Goal: Task Accomplishment & Management: Use online tool/utility

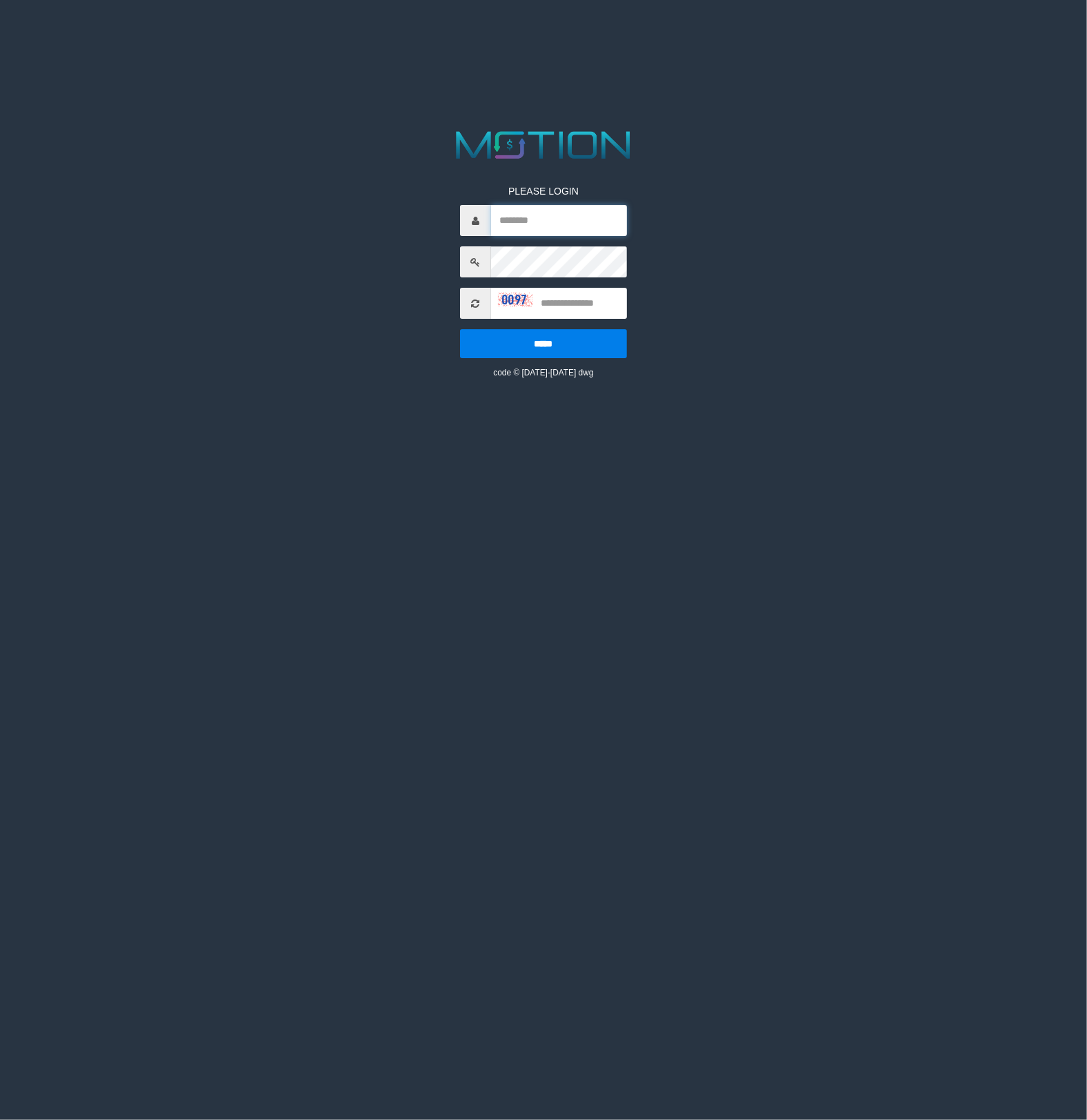
click at [530, 224] on input "text" at bounding box center [560, 220] width 137 height 31
click at [530, 227] on input "text" at bounding box center [560, 220] width 137 height 31
type input "*******"
click at [570, 302] on input "text" at bounding box center [560, 303] width 137 height 31
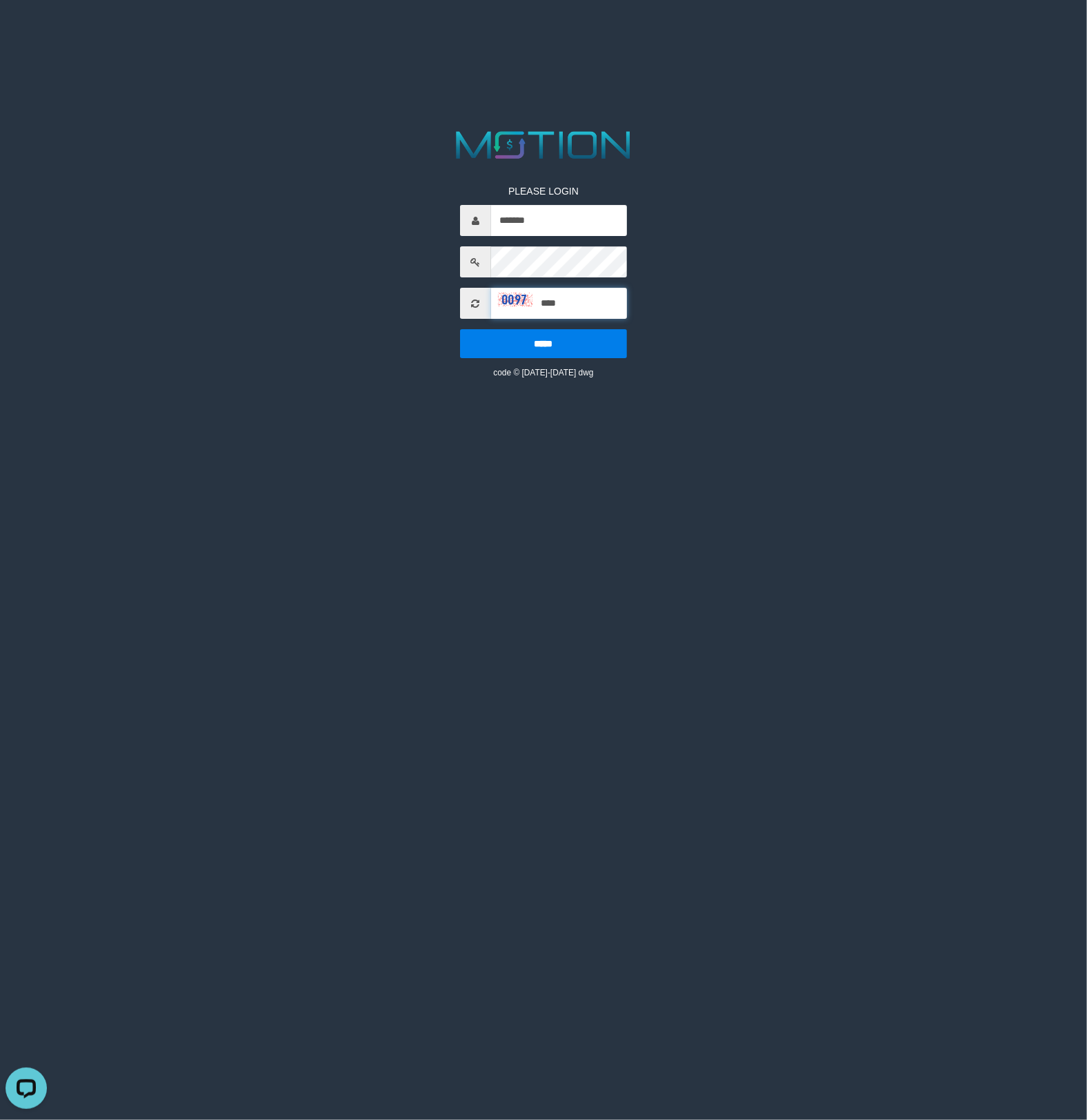
type input "****"
click at [460, 330] on input "*****" at bounding box center [543, 344] width 168 height 29
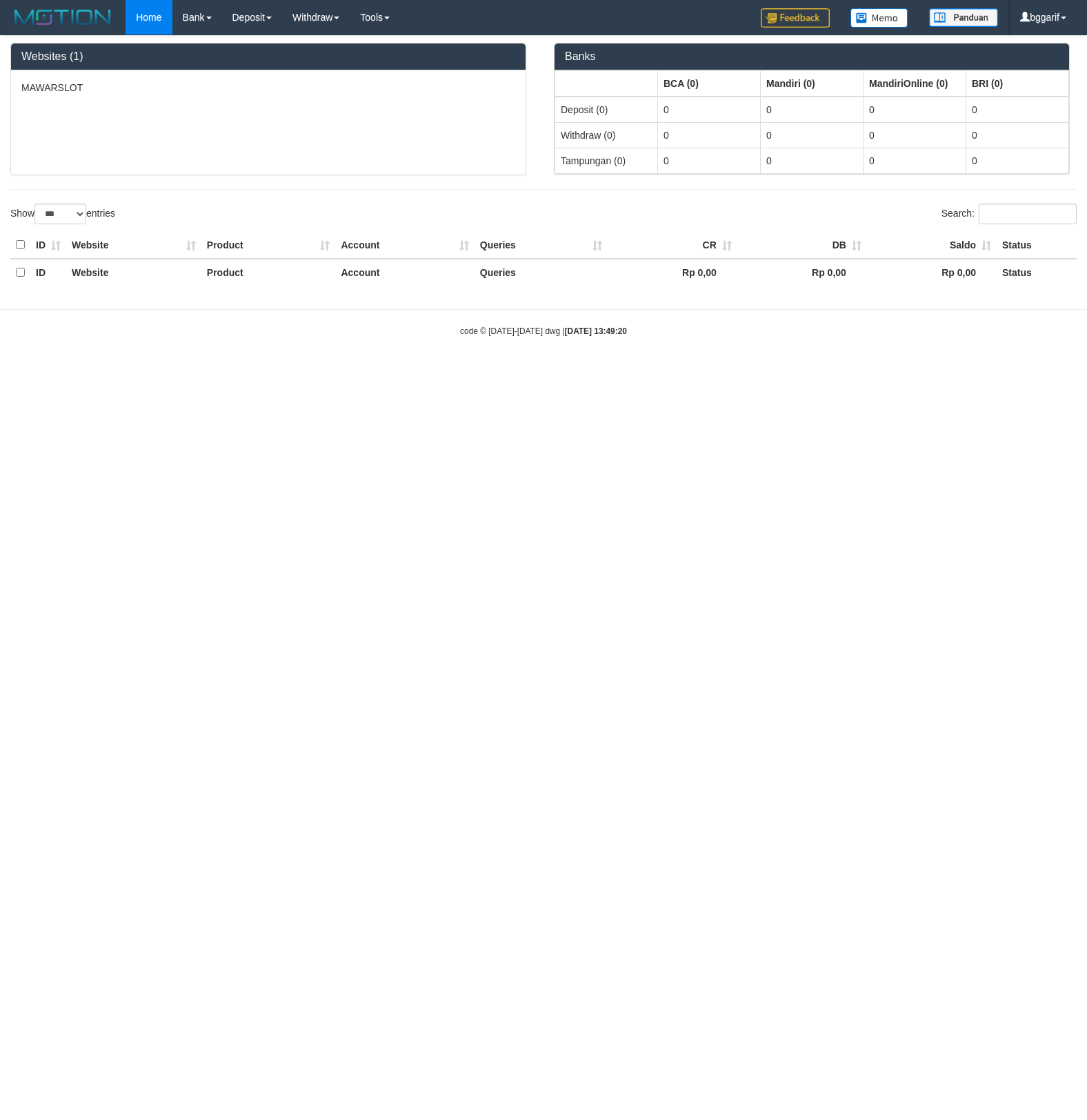
select select "***"
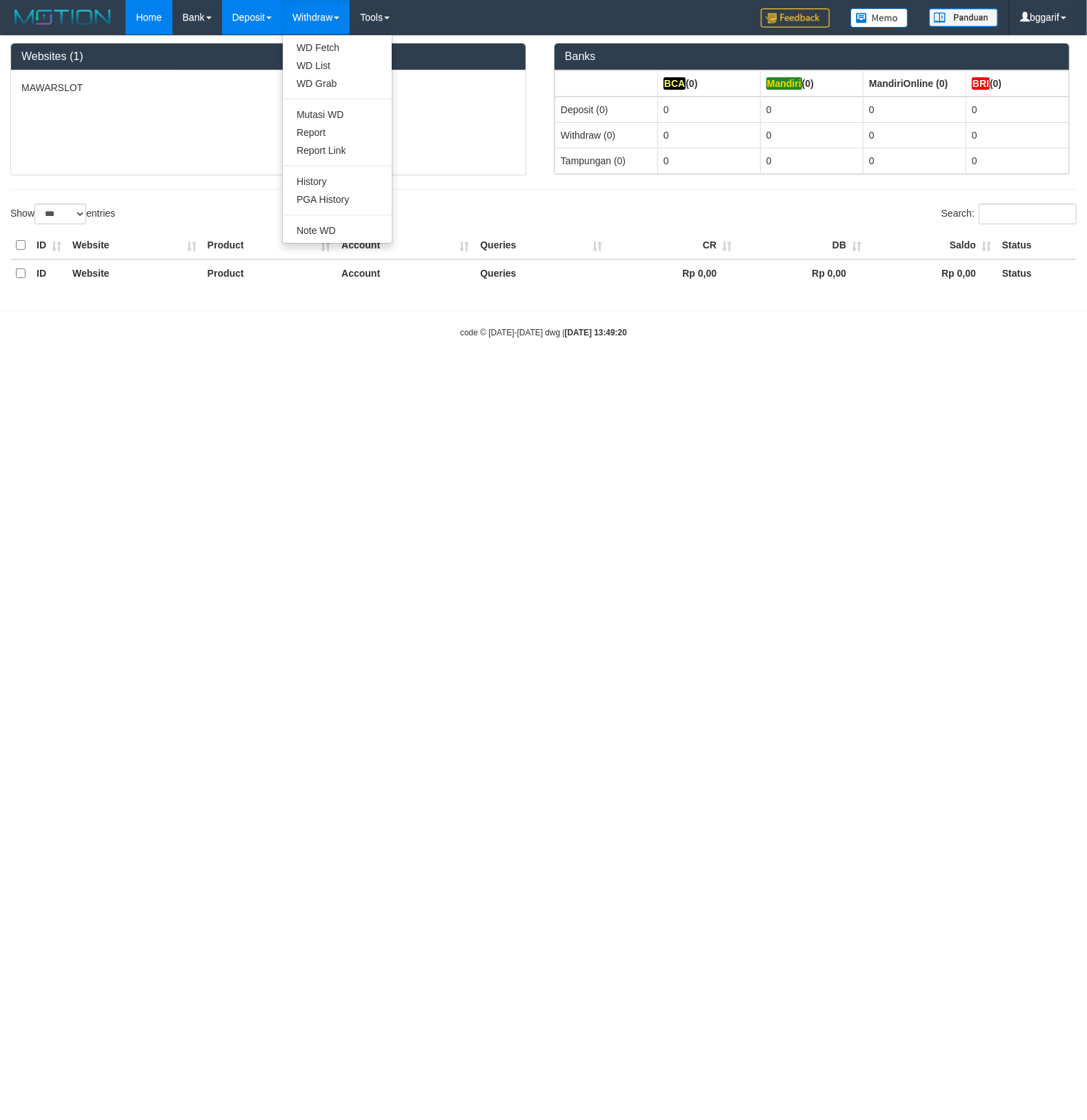
click at [282, 14] on link "Deposit" at bounding box center [252, 17] width 60 height 35
click at [318, 51] on link "WD Fetch" at bounding box center [338, 48] width 109 height 18
click at [318, 66] on link "WD List" at bounding box center [338, 66] width 109 height 18
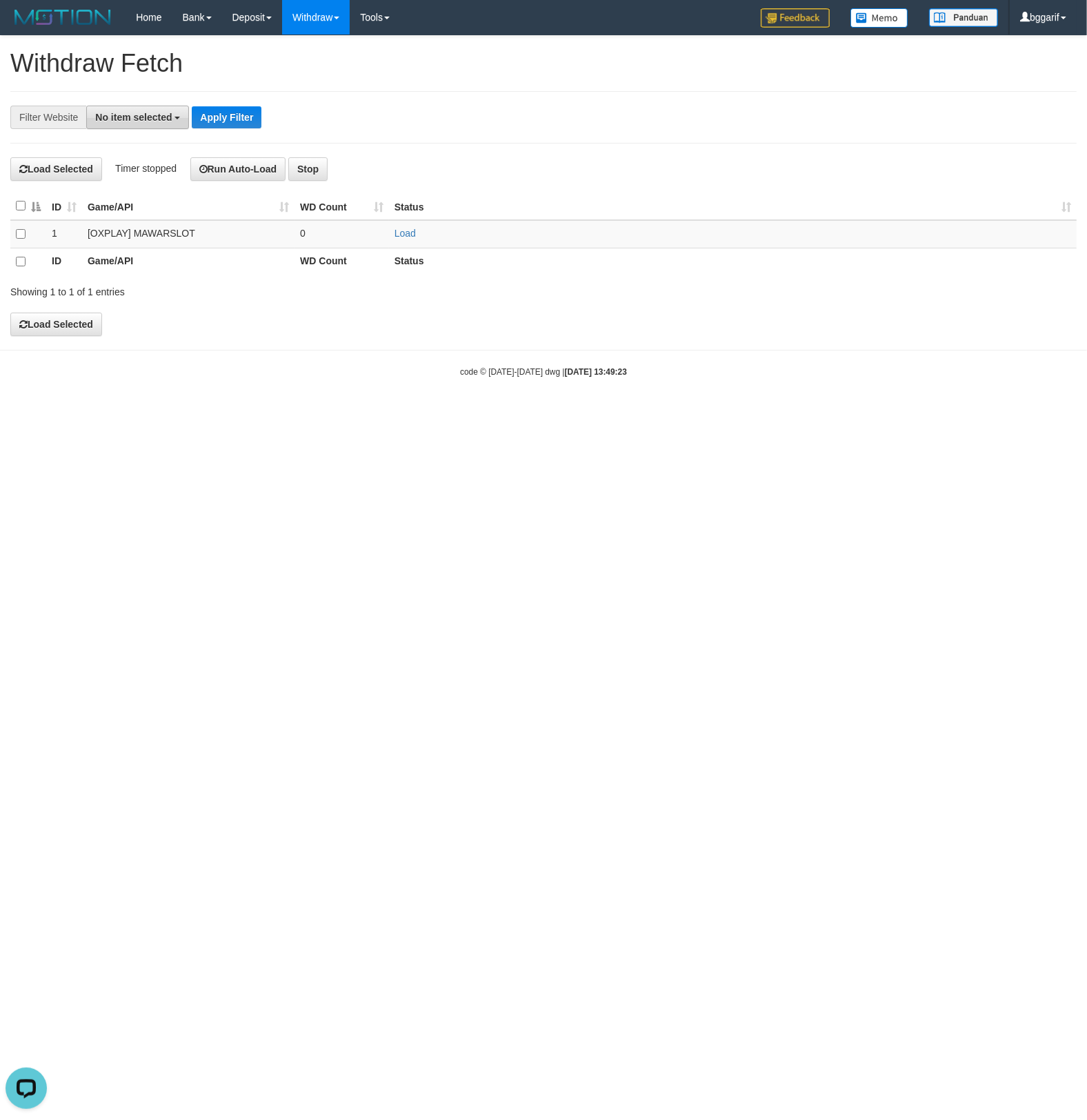
click at [145, 121] on span "No item selected" at bounding box center [133, 117] width 76 height 11
click at [107, 213] on label "[OXPLAY] MAWARSLOT" at bounding box center [160, 210] width 145 height 20
select select "****"
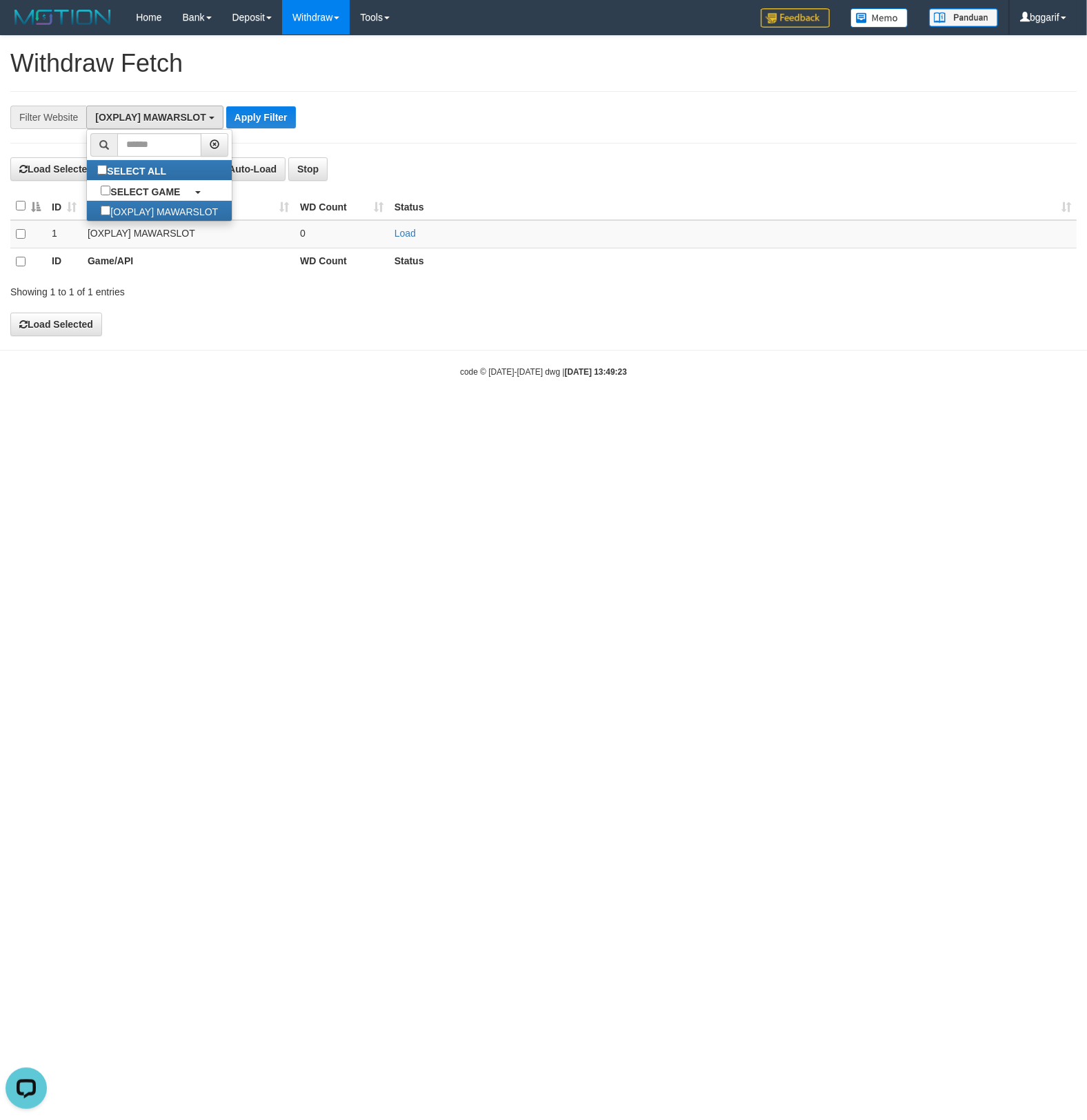
drag, startPoint x: 223, startPoint y: 307, endPoint x: 6, endPoint y: 268, distance: 220.5
click at [222, 307] on div "**********" at bounding box center [543, 186] width 1087 height 300
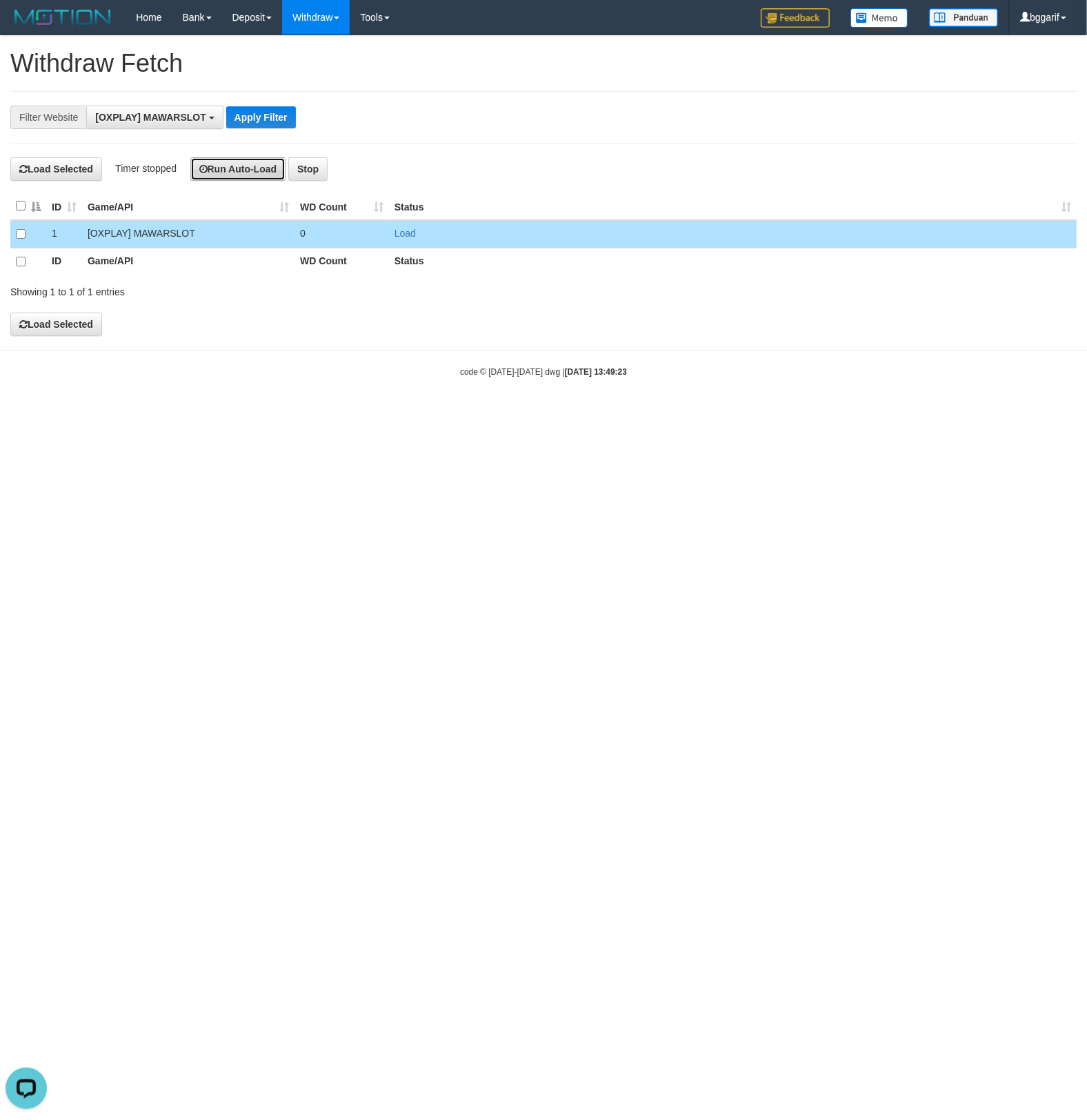
click at [236, 166] on button "Run Auto-Load" at bounding box center [238, 169] width 96 height 24
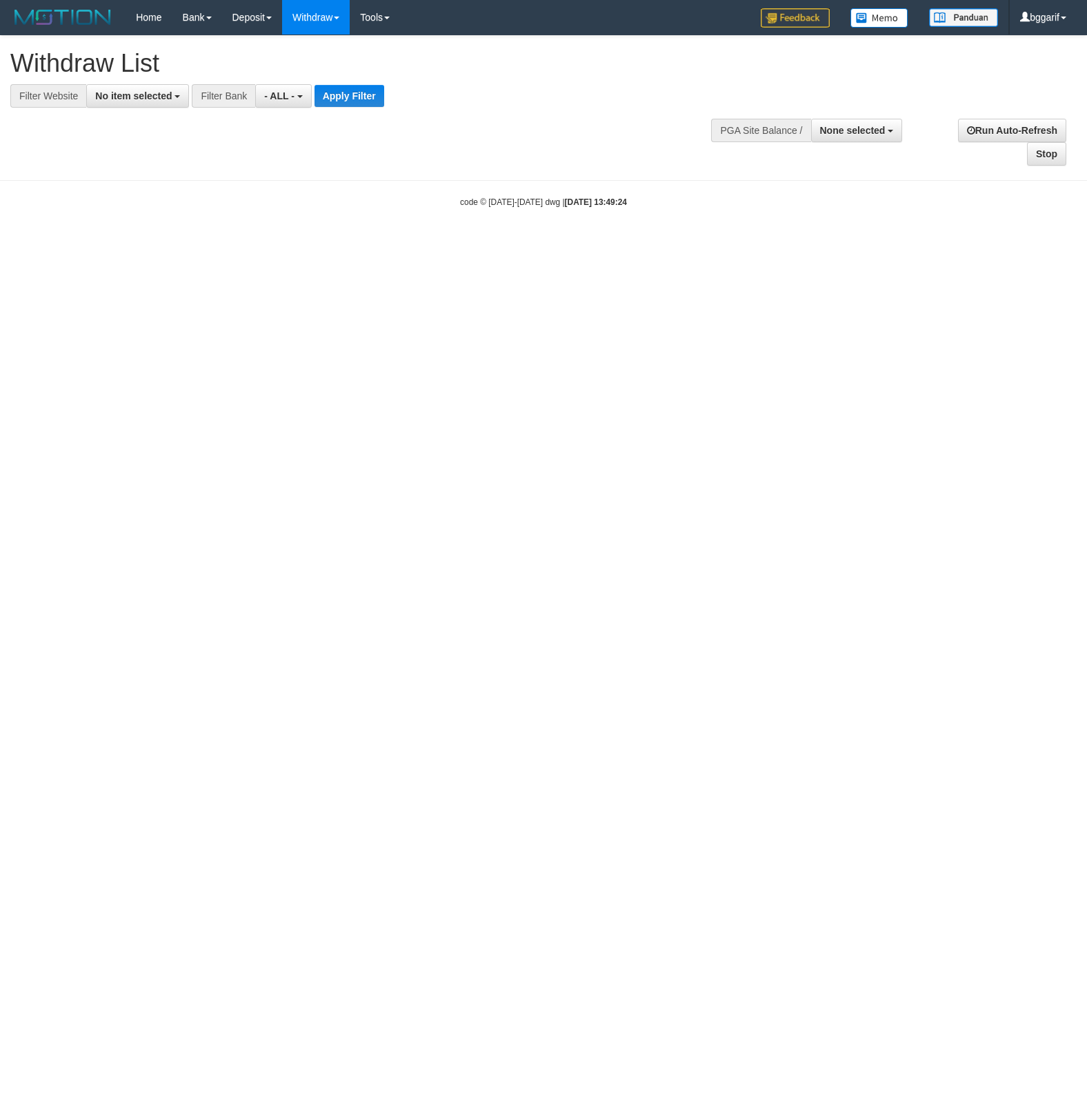
select select
click at [172, 99] on span "No item selected" at bounding box center [133, 95] width 76 height 11
click at [144, 156] on link "SELECT ALL" at bounding box center [160, 149] width 145 height 20
click at [87, 146] on label "SELECT ALL" at bounding box center [134, 149] width 93 height 20
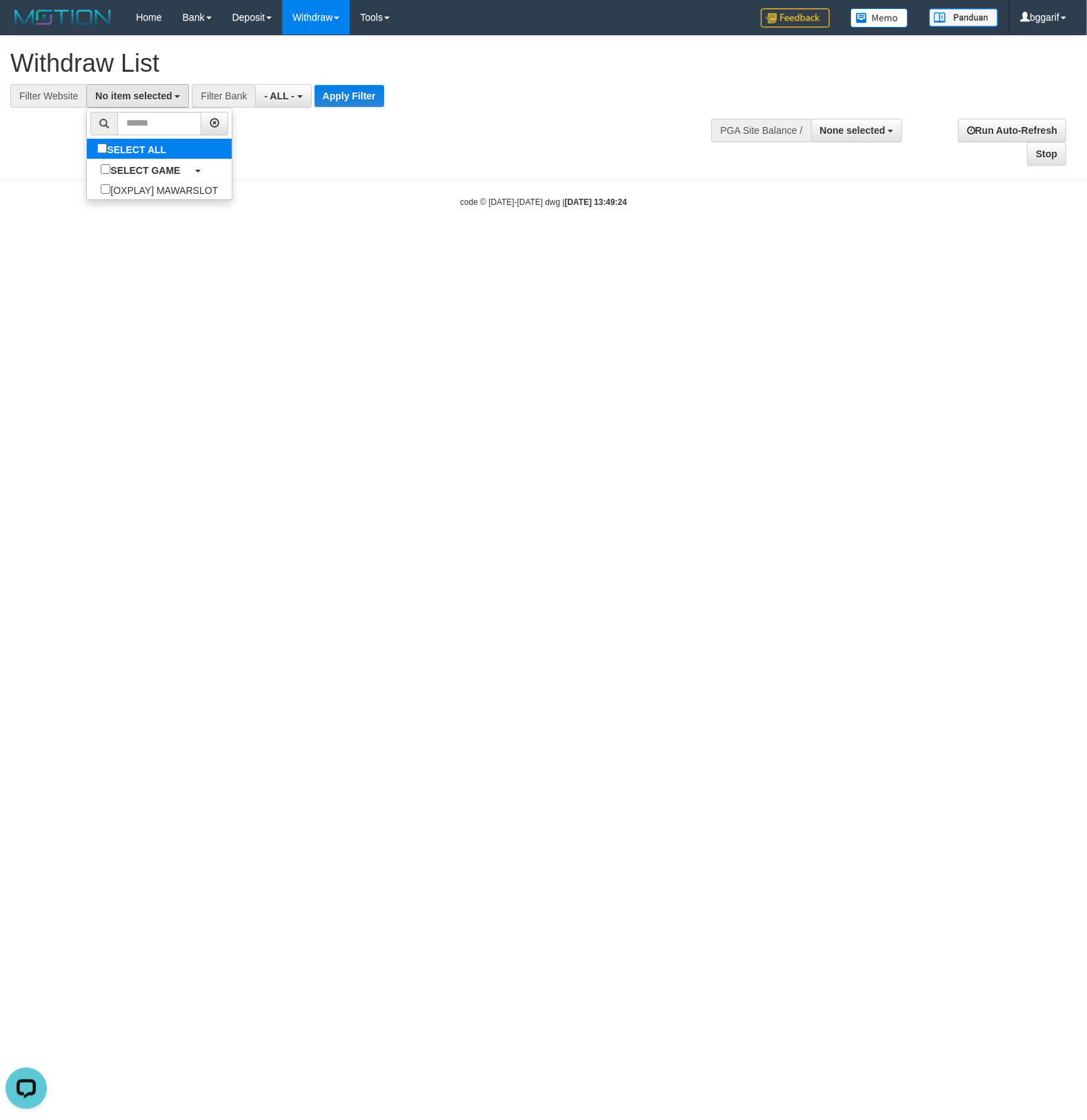
select select "****"
click at [297, 96] on button "- ALL -" at bounding box center [318, 96] width 56 height 24
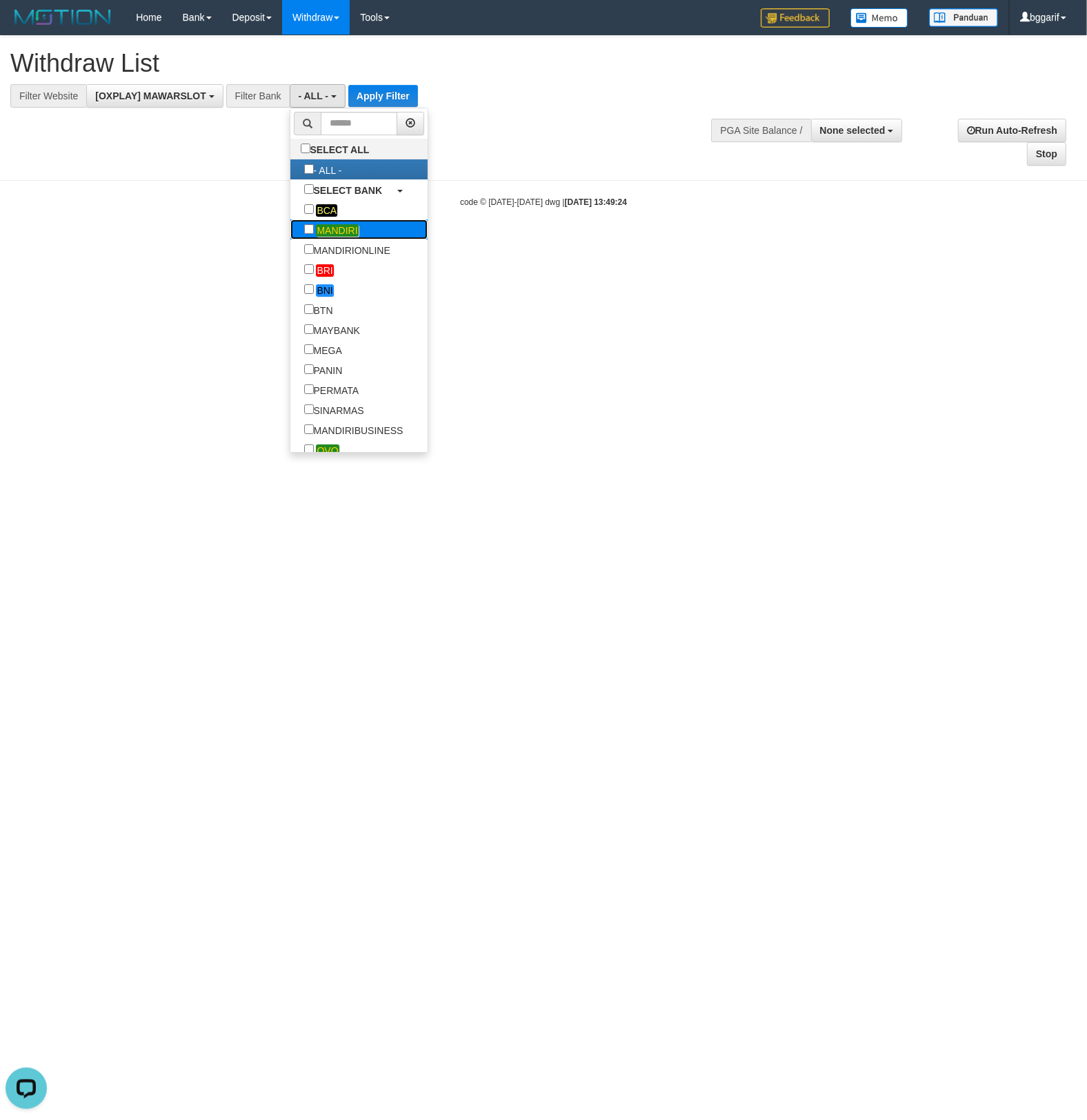
click at [316, 227] on em "MANDIRI" at bounding box center [337, 230] width 42 height 13
select select "*******"
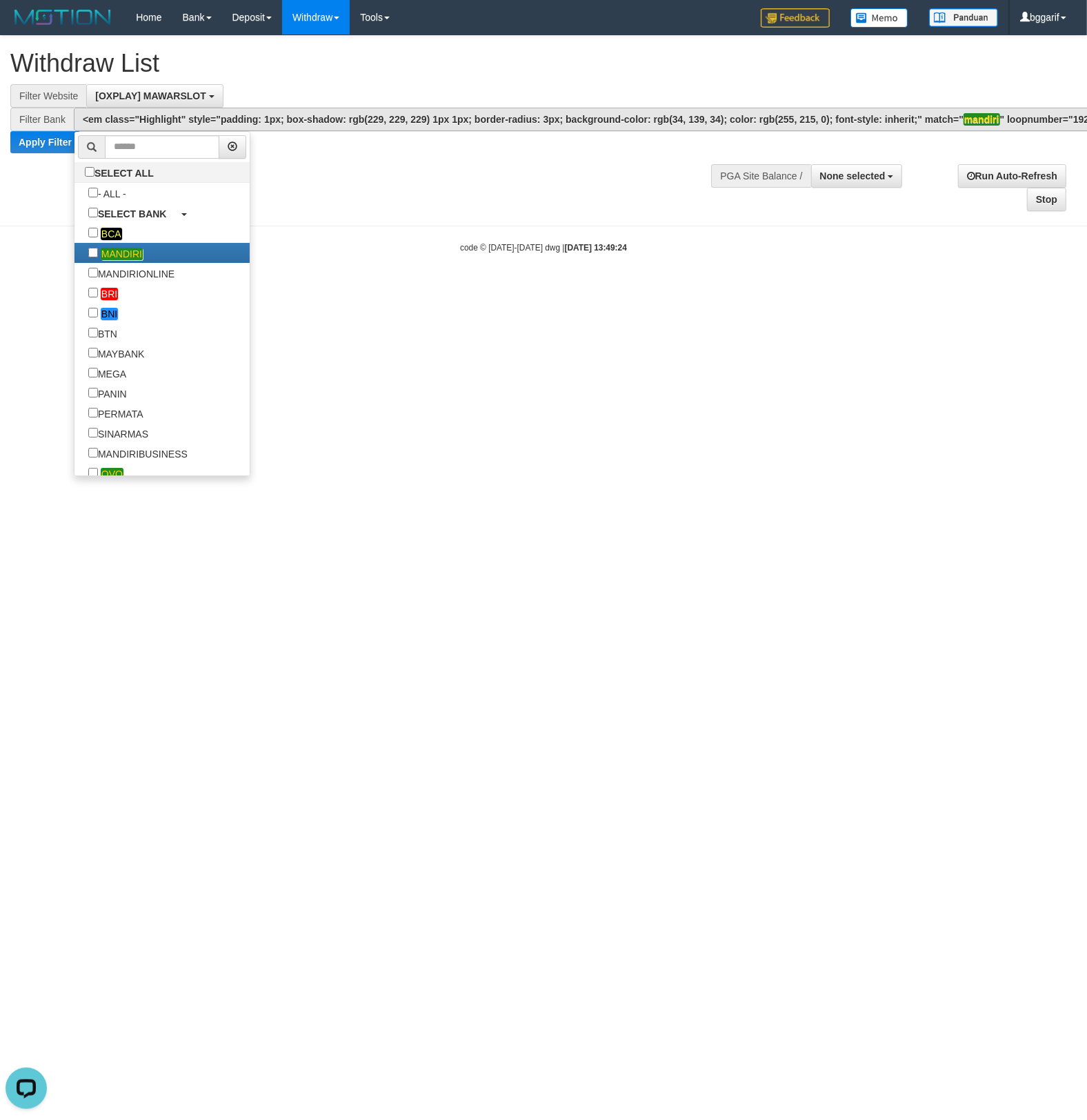
click at [297, 157] on div "**********" at bounding box center [543, 123] width 1087 height 176
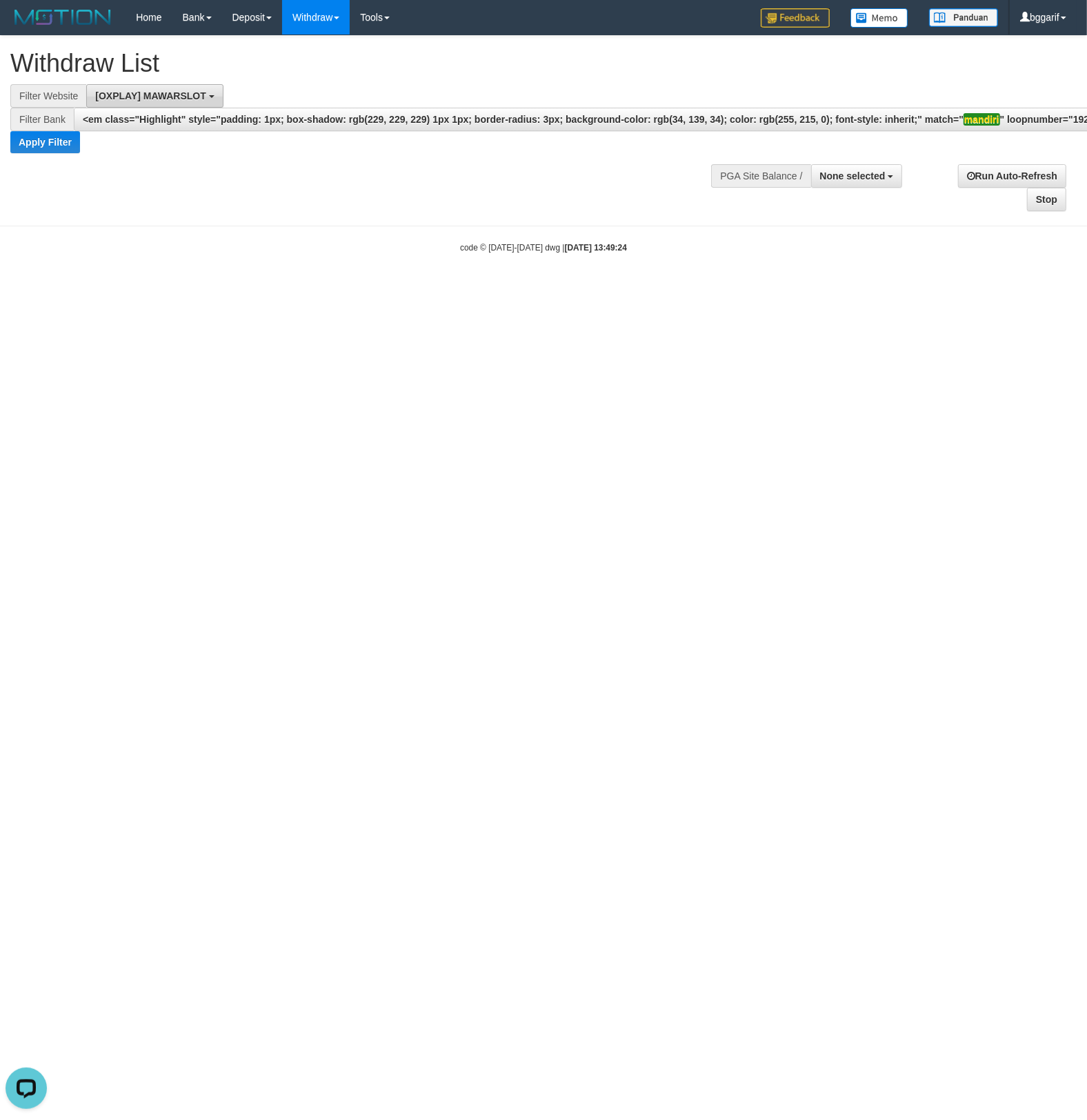
click at [113, 92] on span "[OXPLAY] MAWARSLOT" at bounding box center [151, 95] width 111 height 11
click at [278, 173] on div "**********" at bounding box center [543, 123] width 1087 height 176
click at [46, 116] on div "Filter Bank" at bounding box center [42, 119] width 64 height 24
click at [47, 137] on button "Apply Filter" at bounding box center [45, 142] width 69 height 22
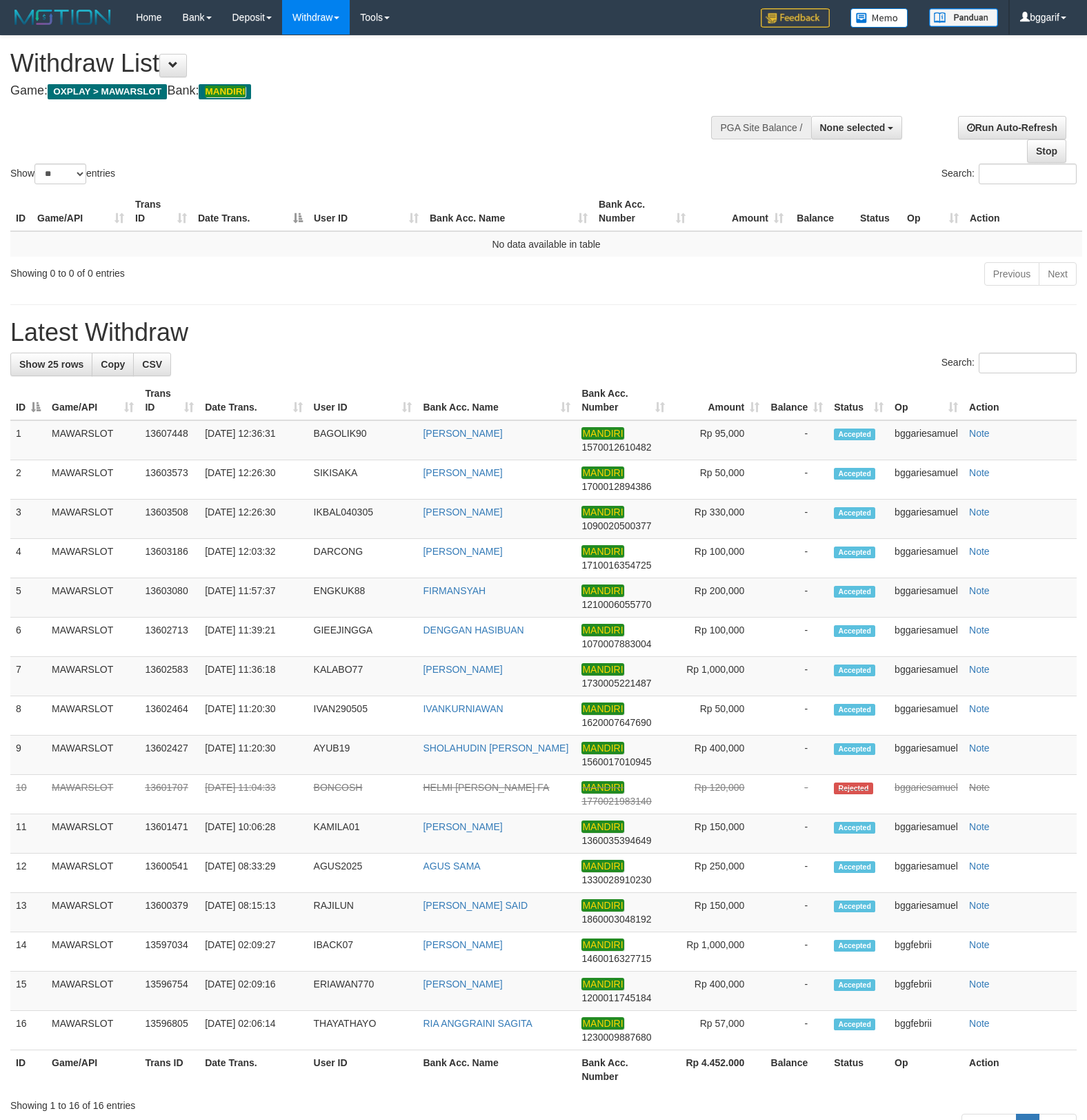
select select
select select "**"
click at [200, 89] on h4 "Game: OXPLAY > MAWARSLOT Bank: MANDIRI" at bounding box center [360, 91] width 701 height 14
click at [175, 76] on button at bounding box center [174, 66] width 28 height 24
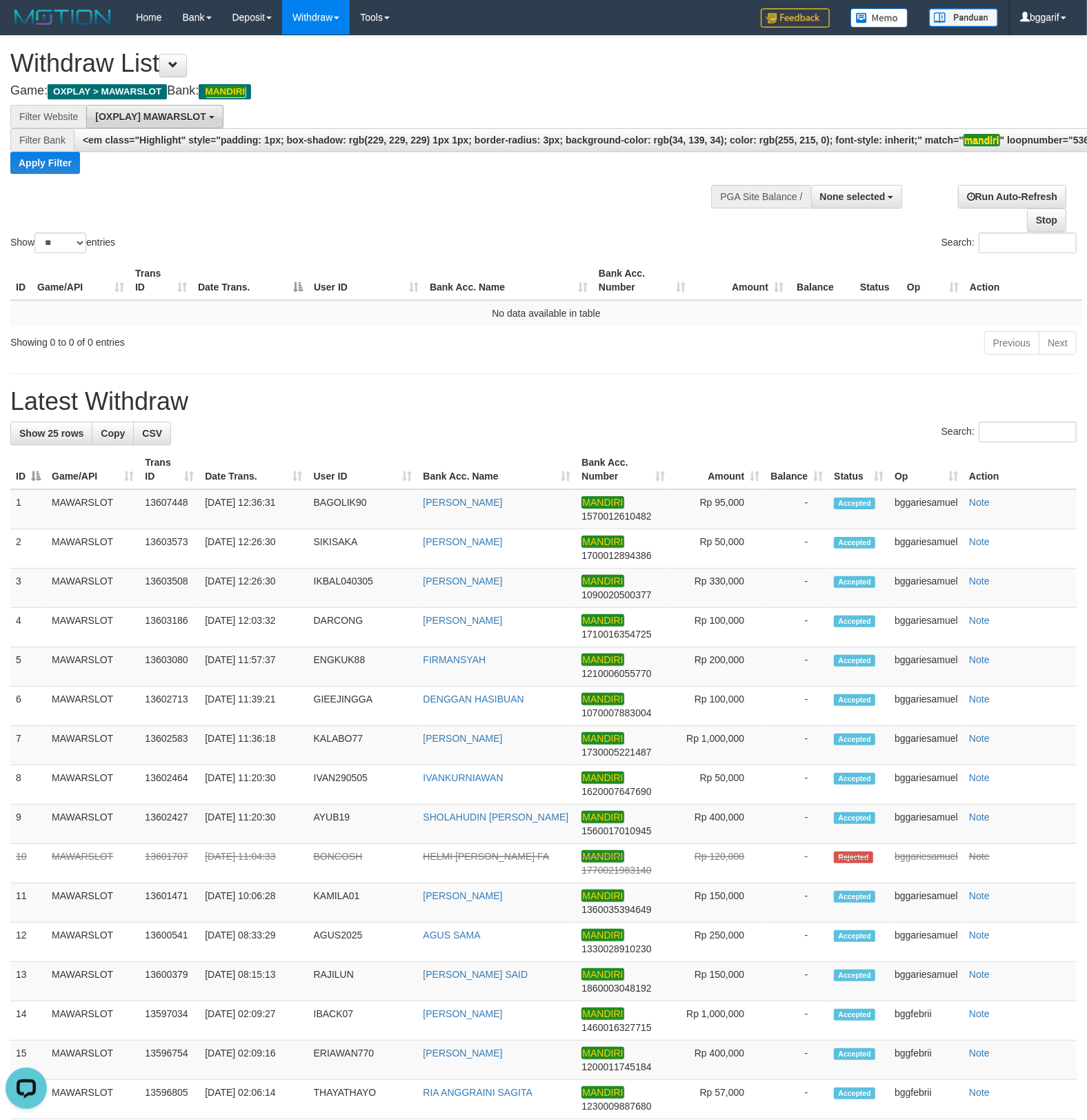
click at [186, 112] on span "[OXPLAY] MAWARSLOT" at bounding box center [151, 116] width 111 height 11
click at [328, 111] on div "**********" at bounding box center [300, 139] width 601 height 69
click at [45, 144] on div "Filter Bank" at bounding box center [42, 140] width 64 height 24
click at [49, 114] on div "Filter Website" at bounding box center [48, 117] width 75 height 24
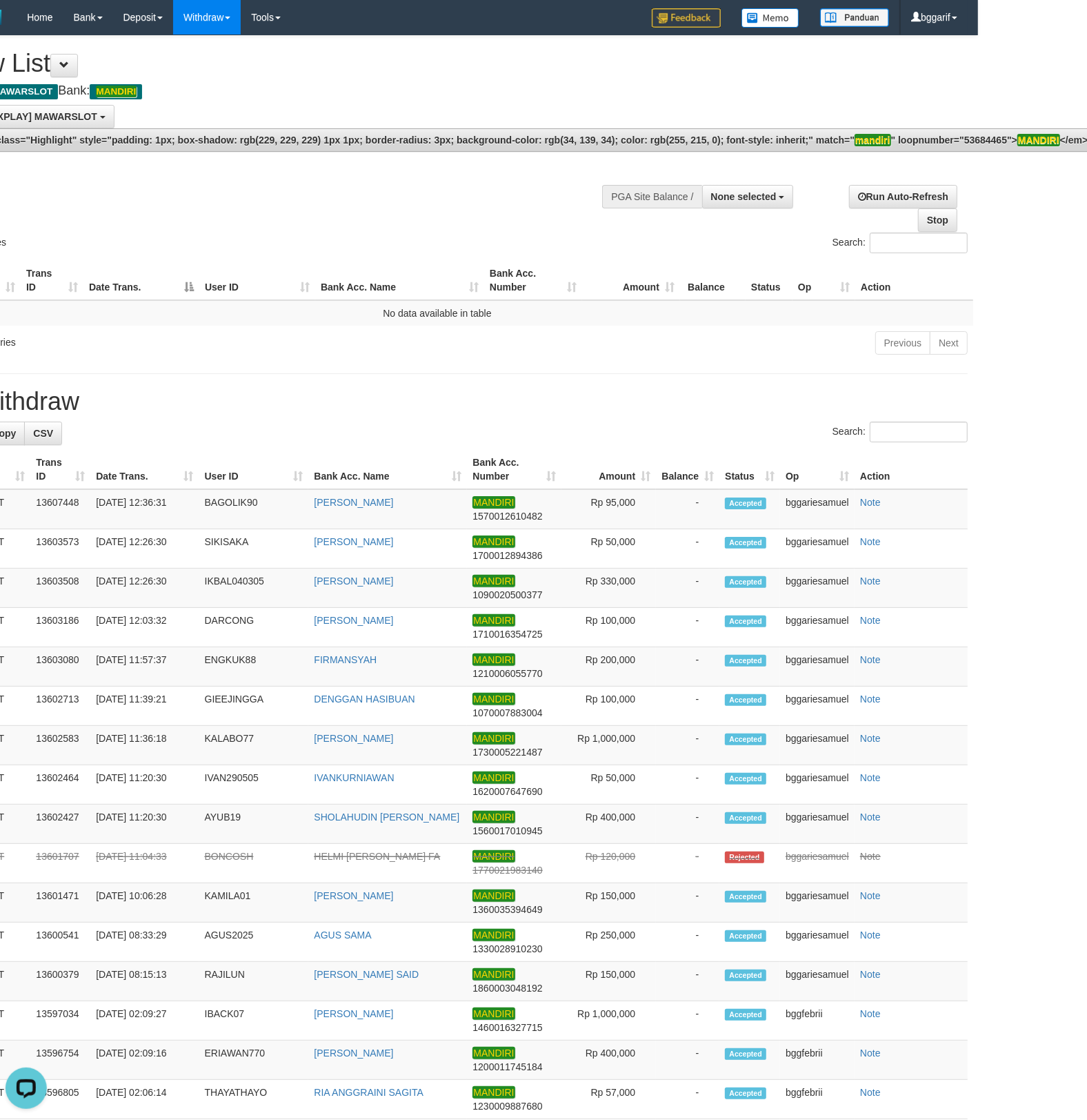
scroll to position [0, 129]
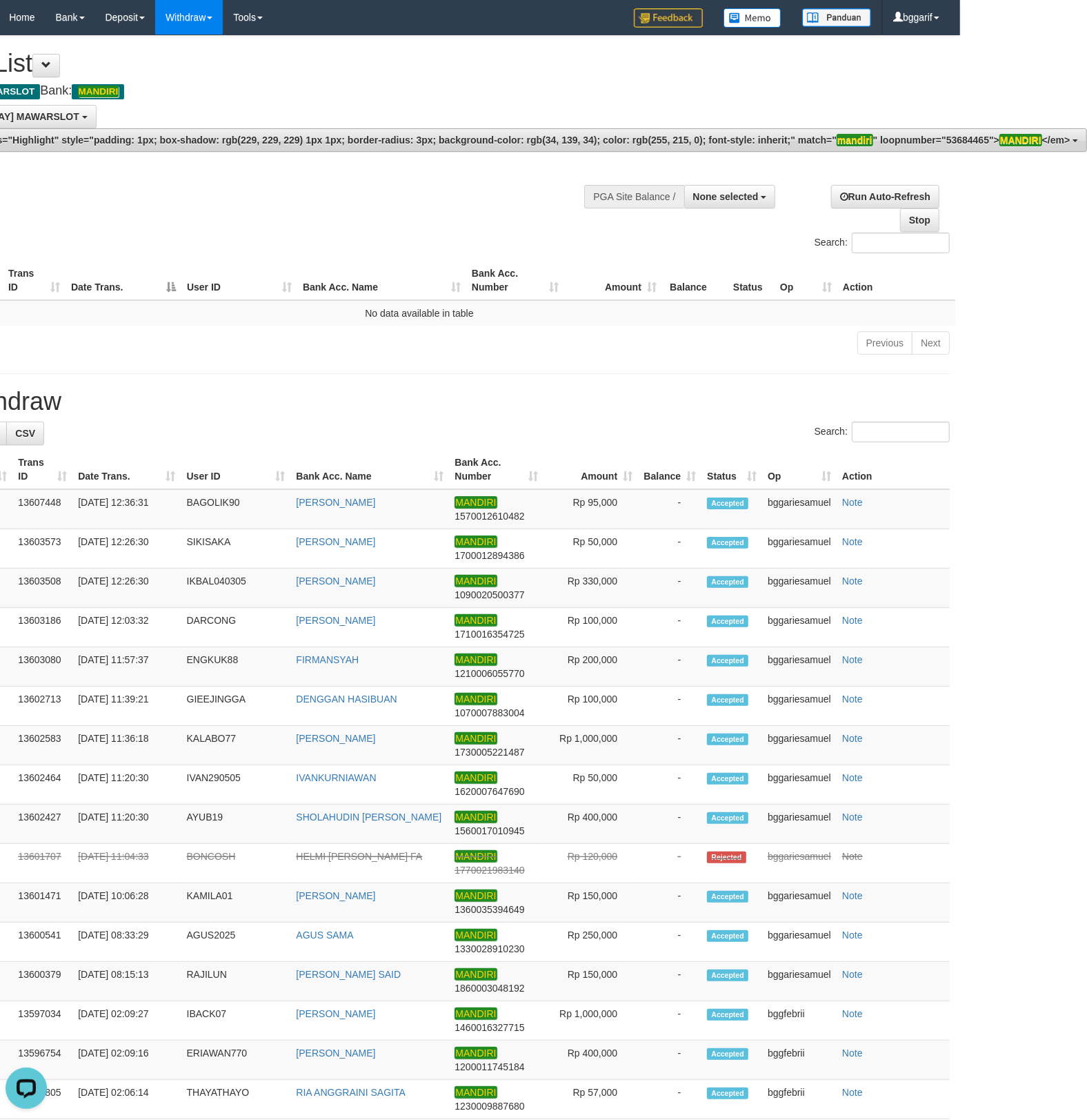
click at [1020, 145] on em "MANDIRI" at bounding box center [1020, 140] width 43 height 13
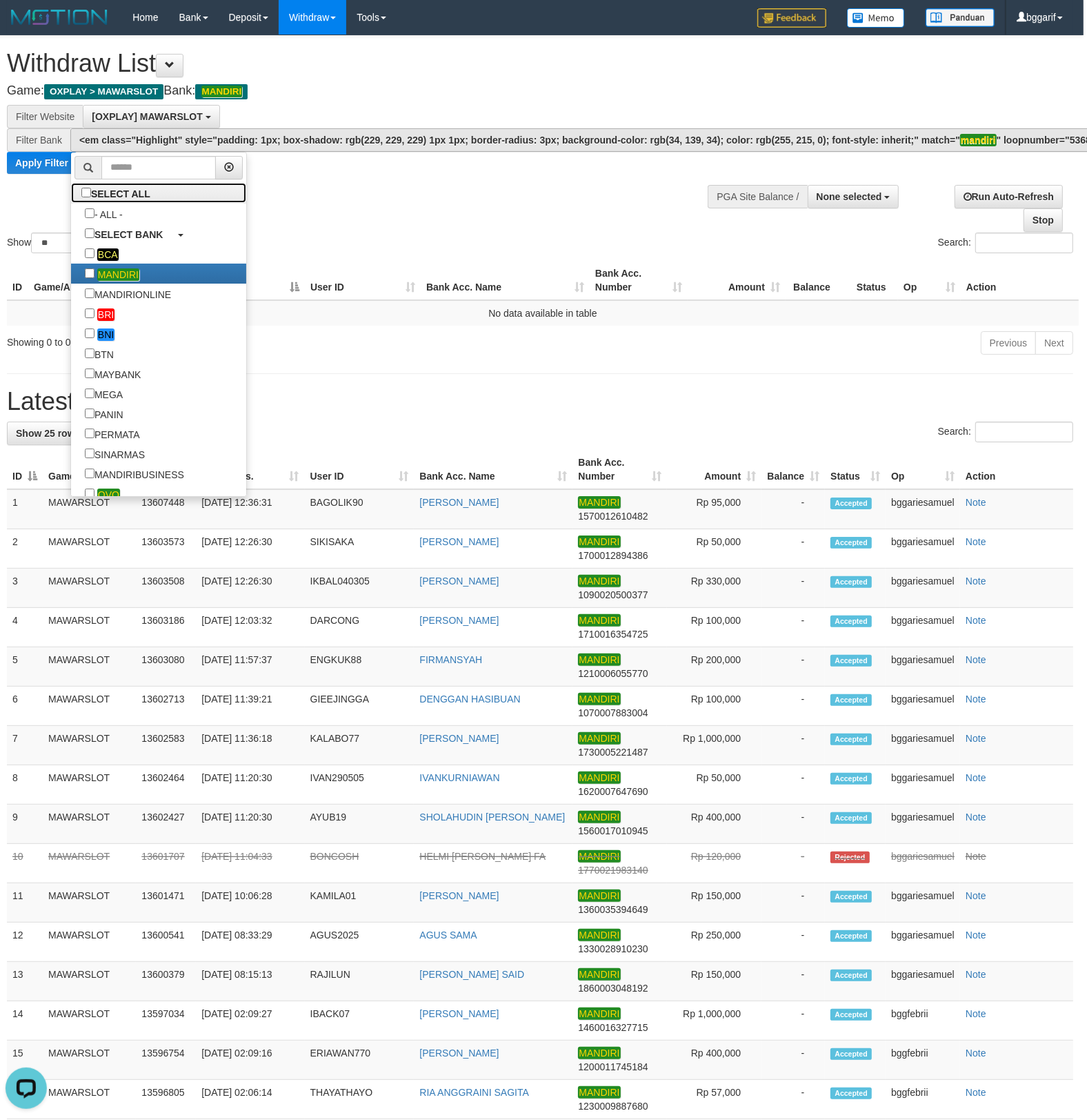
scroll to position [0, 0]
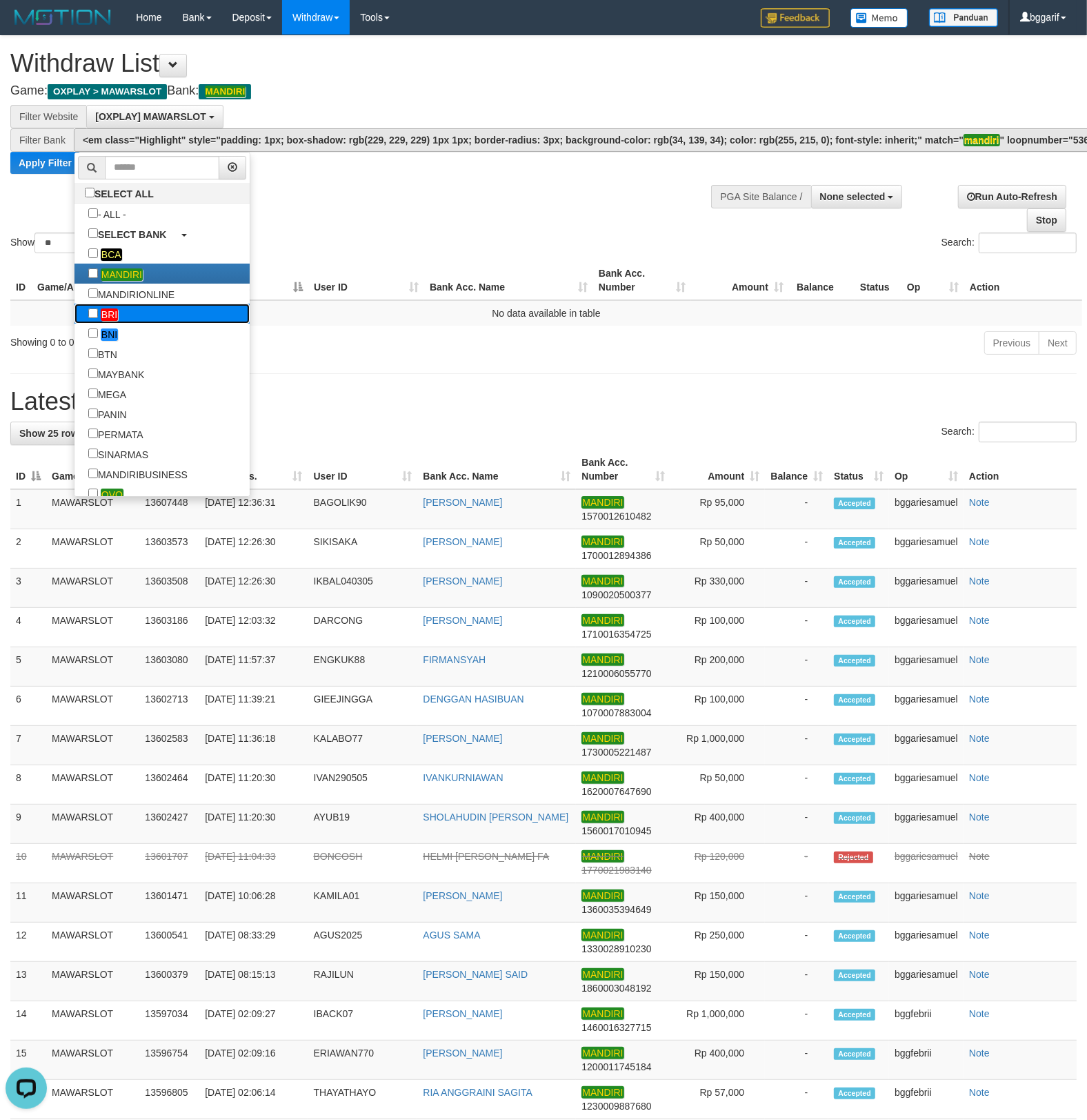
click at [74, 310] on link "BRI" at bounding box center [162, 314] width 175 height 20
click at [100, 316] on em "BRI" at bounding box center [108, 315] width 17 height 13
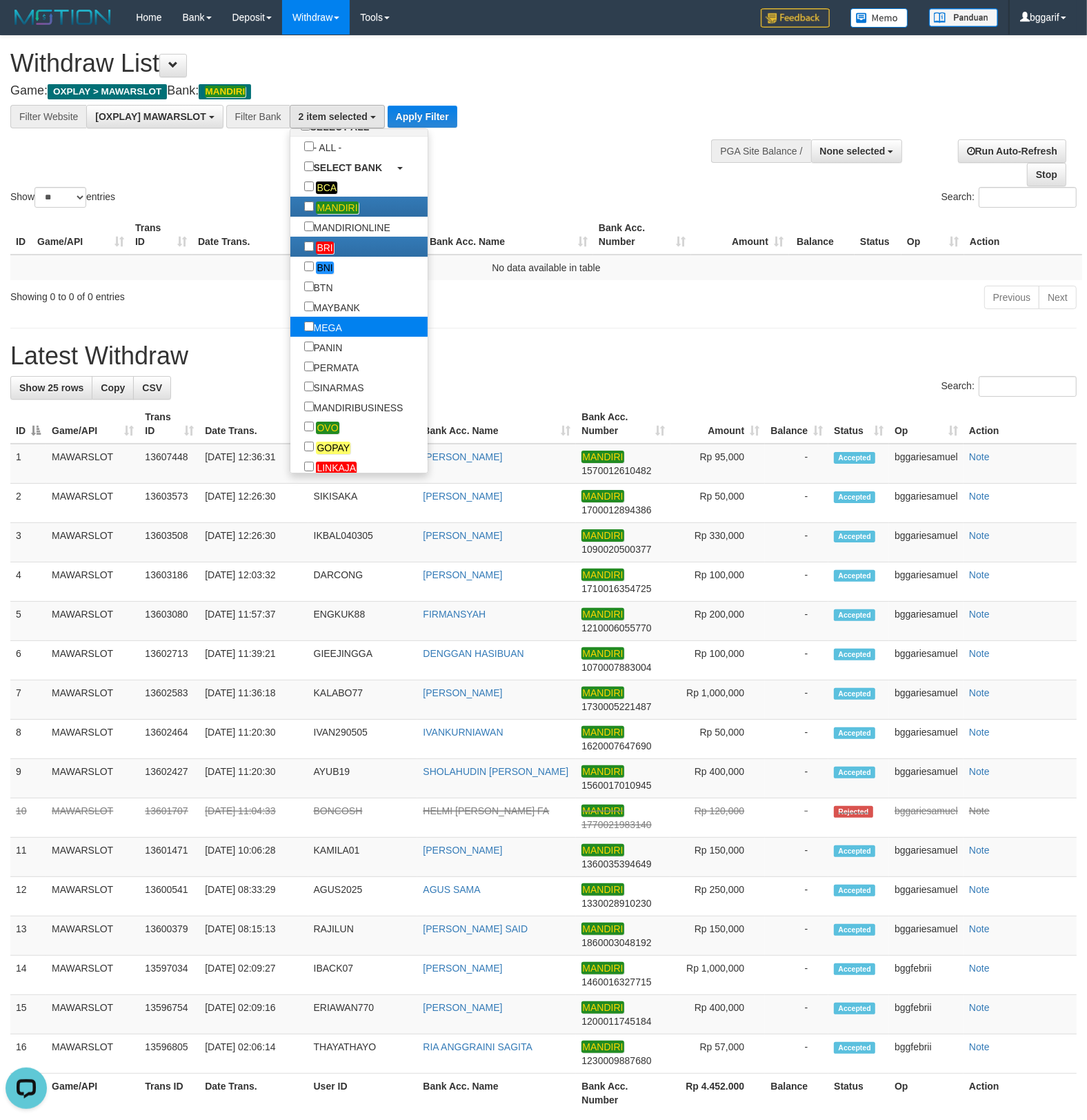
scroll to position [63, 0]
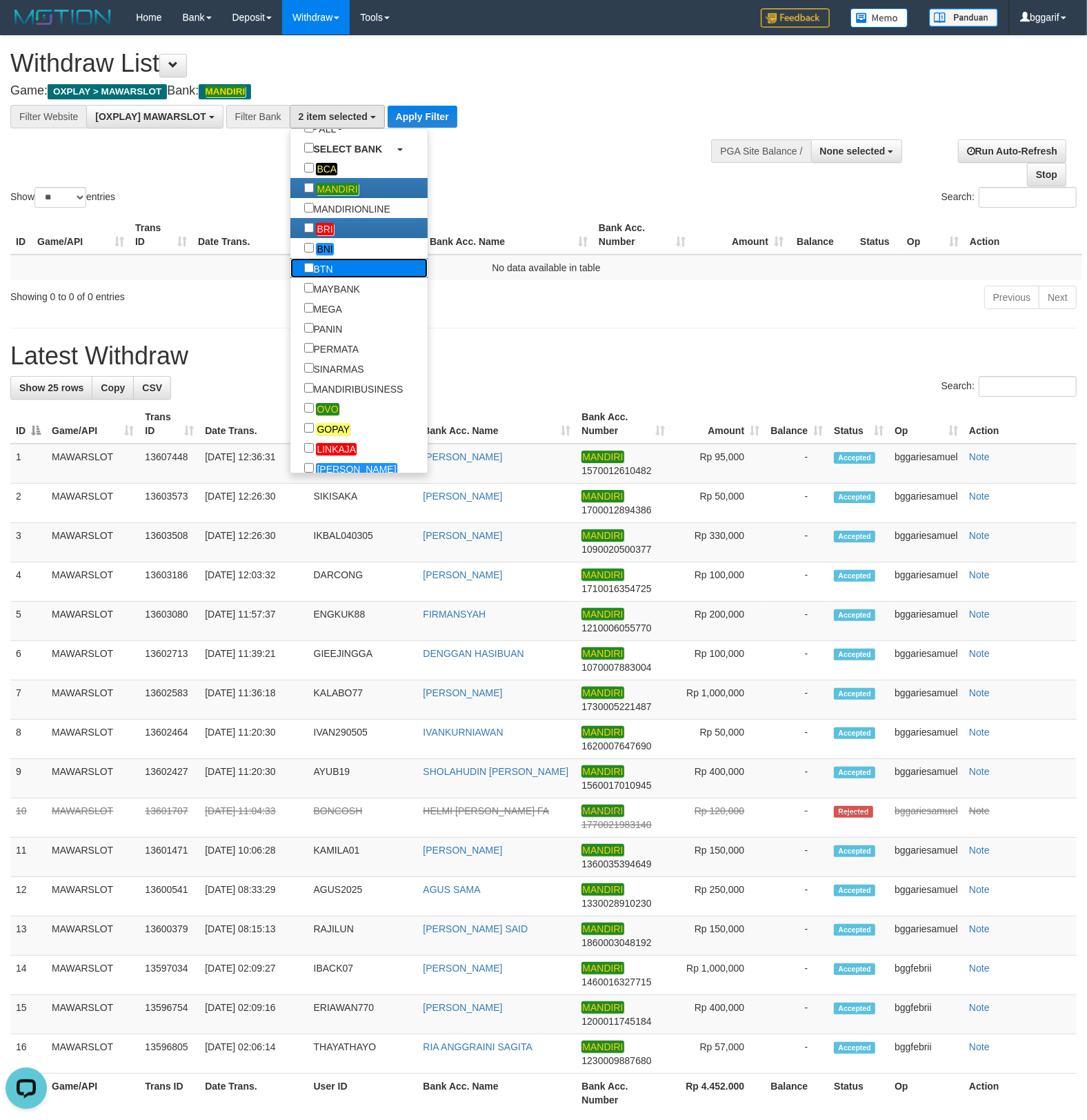
click at [291, 275] on label "BTN" at bounding box center [319, 268] width 57 height 20
click at [291, 289] on label "MAYBANK" at bounding box center [333, 288] width 83 height 20
click at [291, 309] on label "MEGA" at bounding box center [324, 308] width 66 height 20
click at [291, 327] on label "PANIN" at bounding box center [324, 328] width 67 height 20
click at [291, 341] on label "PERMATA" at bounding box center [332, 348] width 82 height 20
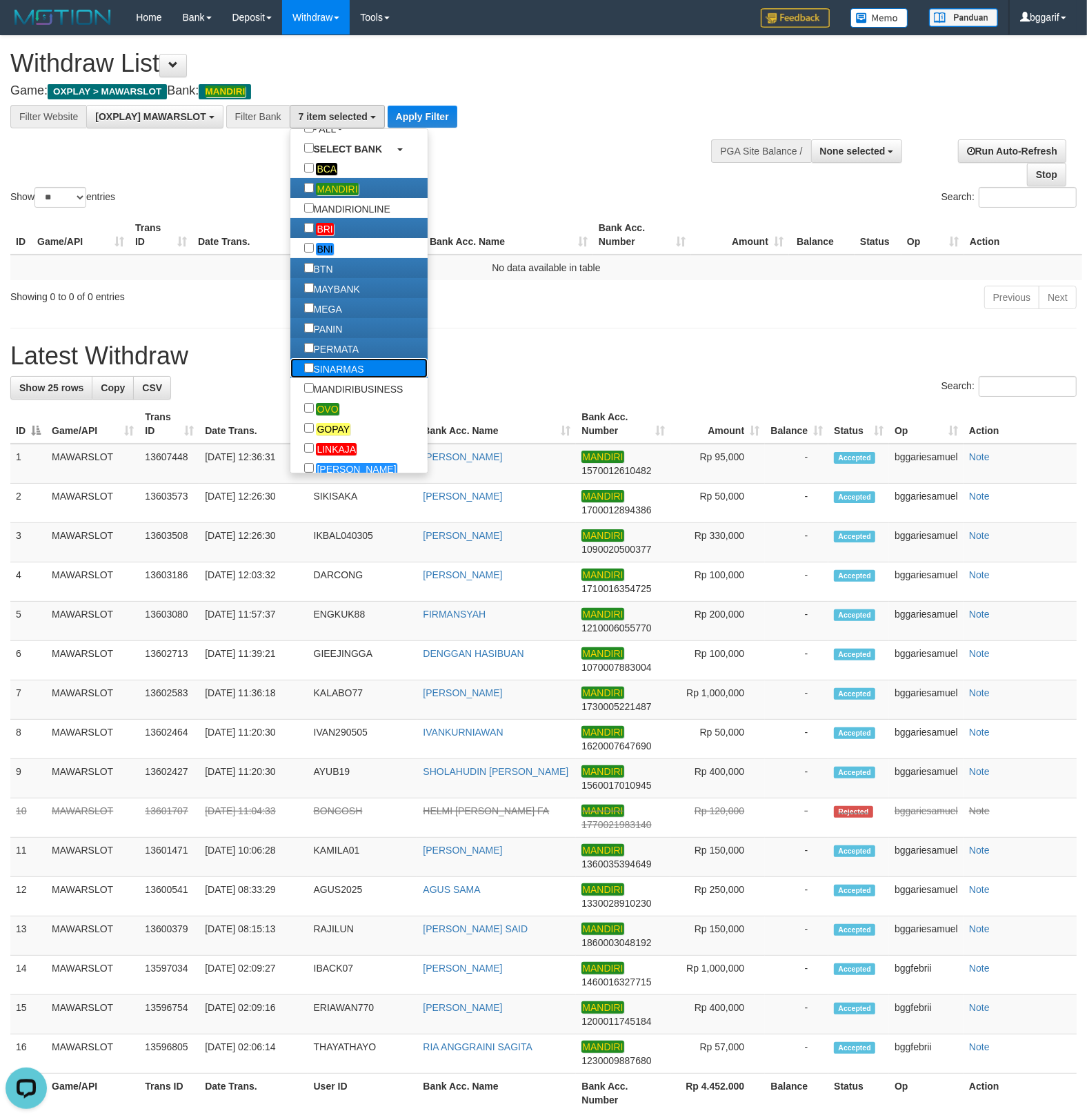
click at [291, 362] on label "SINARMAS" at bounding box center [335, 368] width 87 height 20
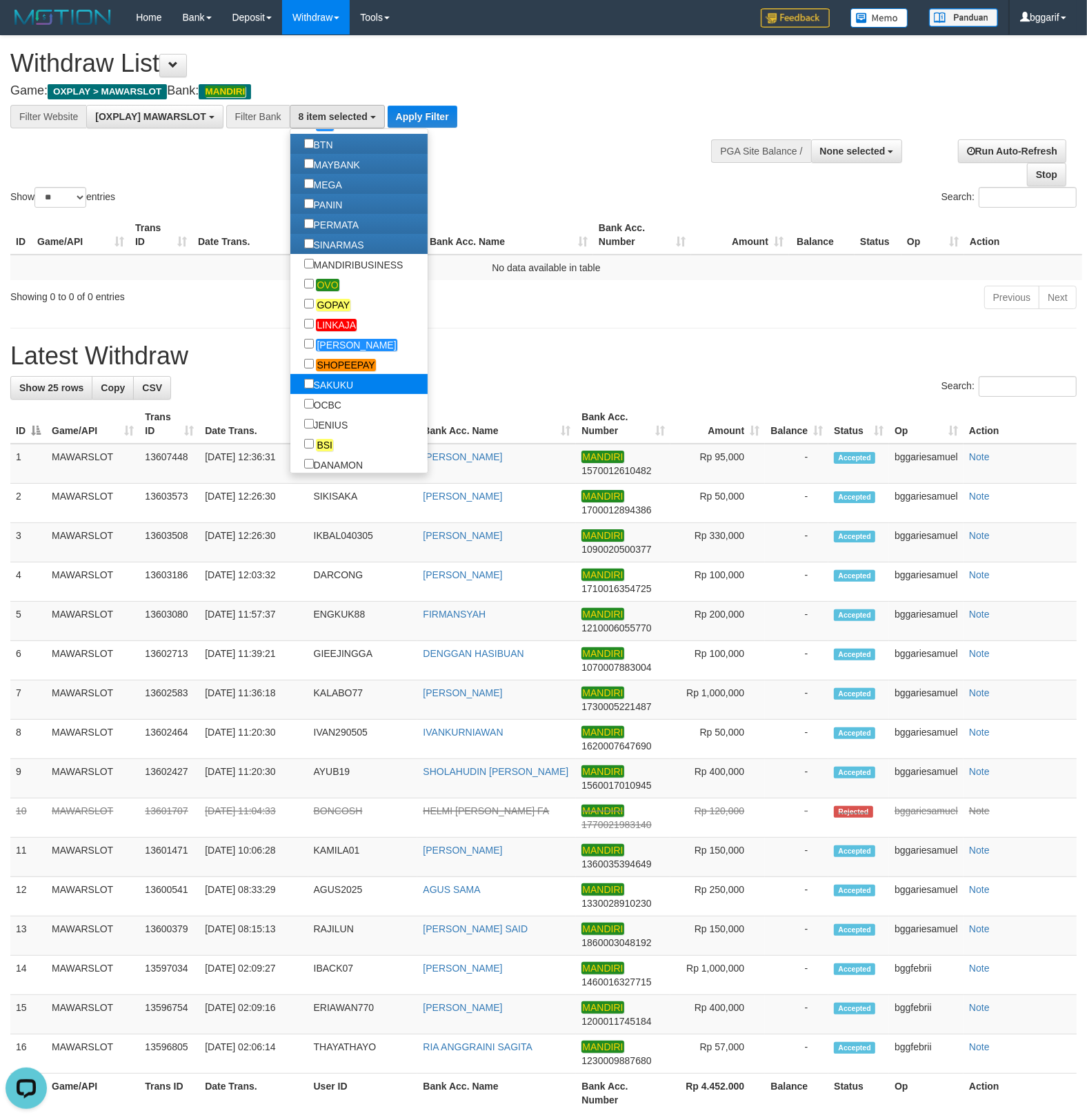
scroll to position [248, 0]
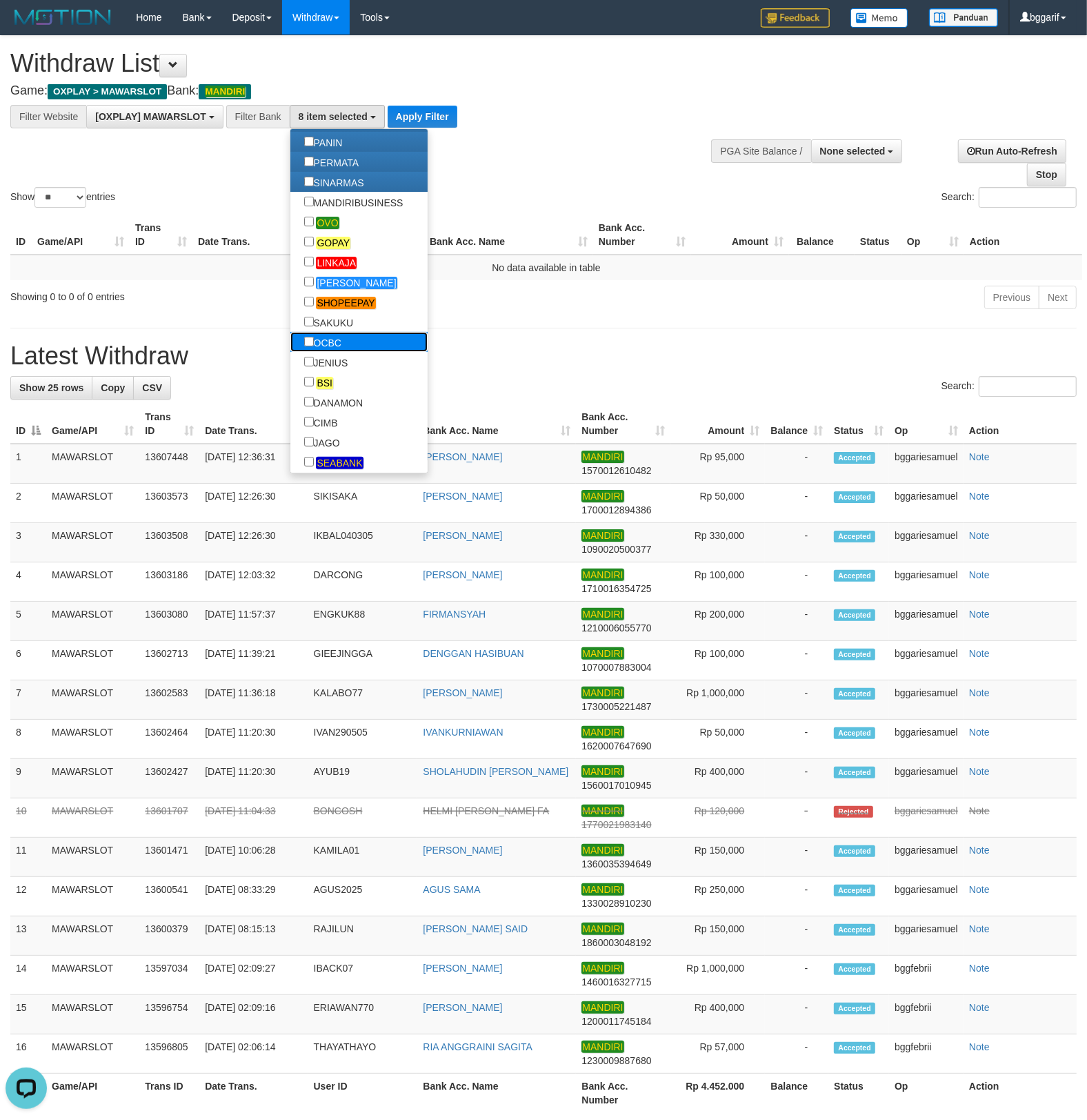
click at [291, 346] on label "OCBC" at bounding box center [323, 342] width 65 height 20
drag, startPoint x: 282, startPoint y: 365, endPoint x: 283, endPoint y: 382, distance: 17.0
click label "JENIUS"
click label "BSI"
click label "DANAMON"
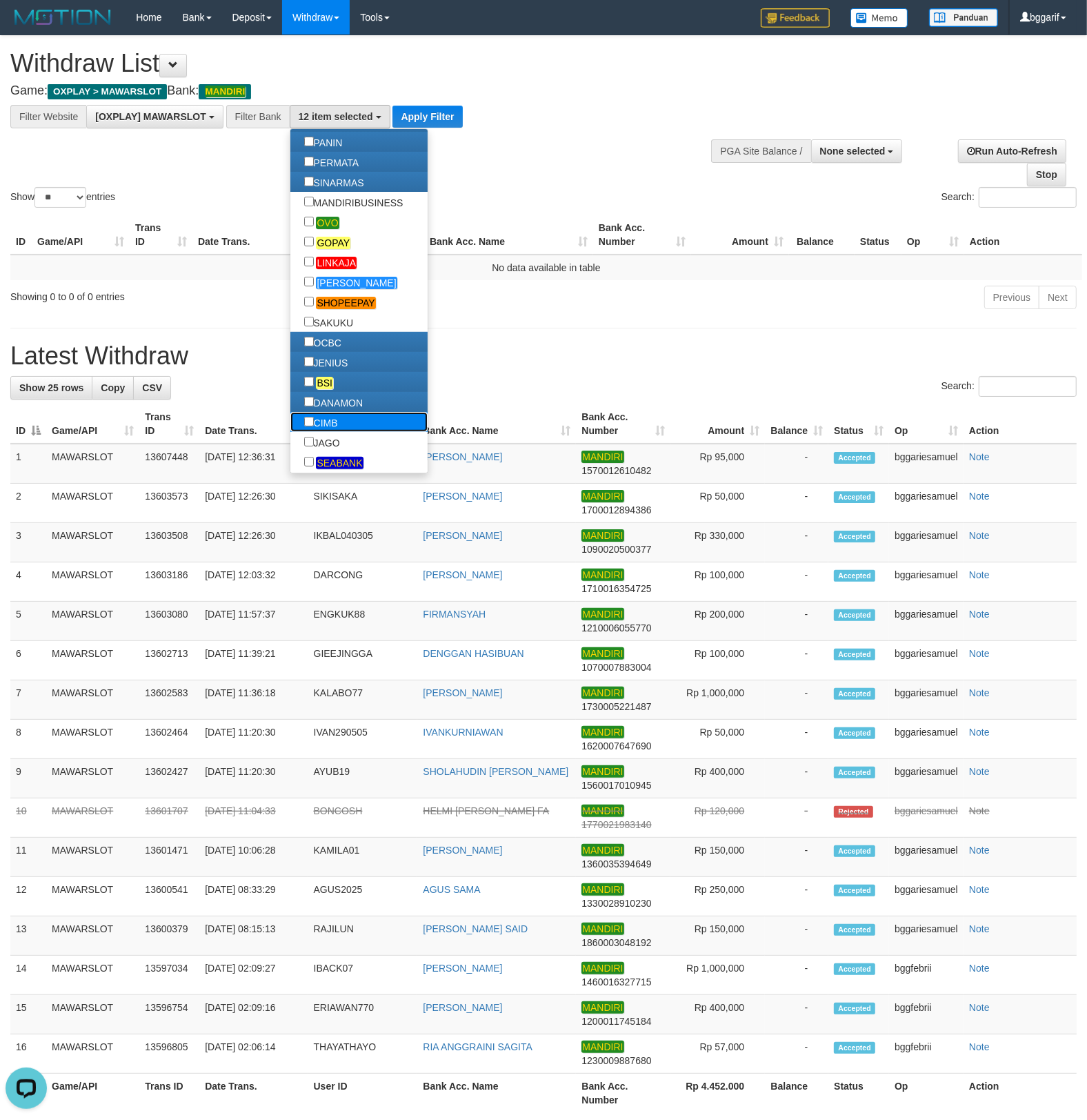
drag, startPoint x: 278, startPoint y: 419, endPoint x: 276, endPoint y: 435, distance: 16.1
click label "CIMB"
click label "JAGO"
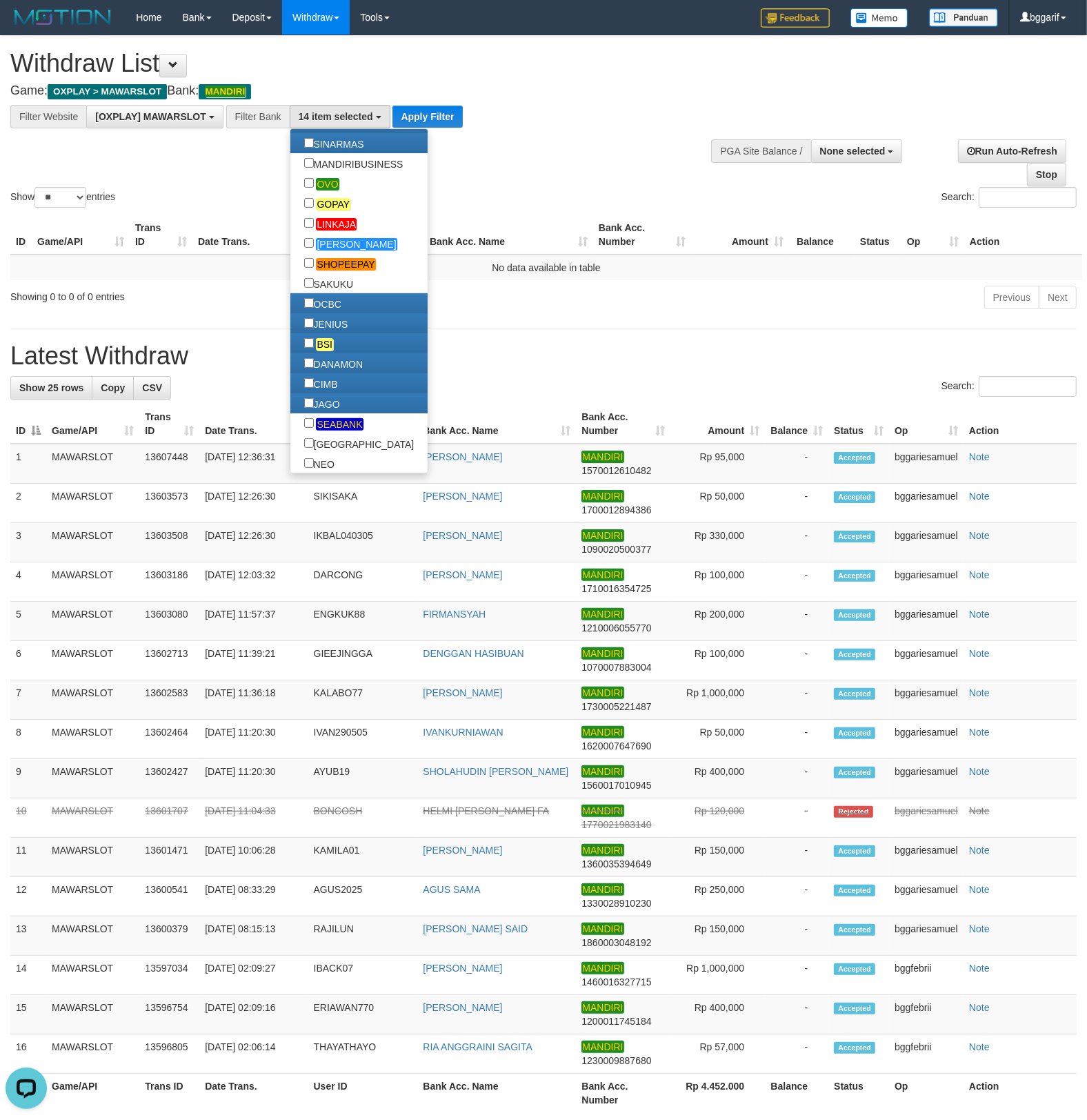
scroll to position [372, 0]
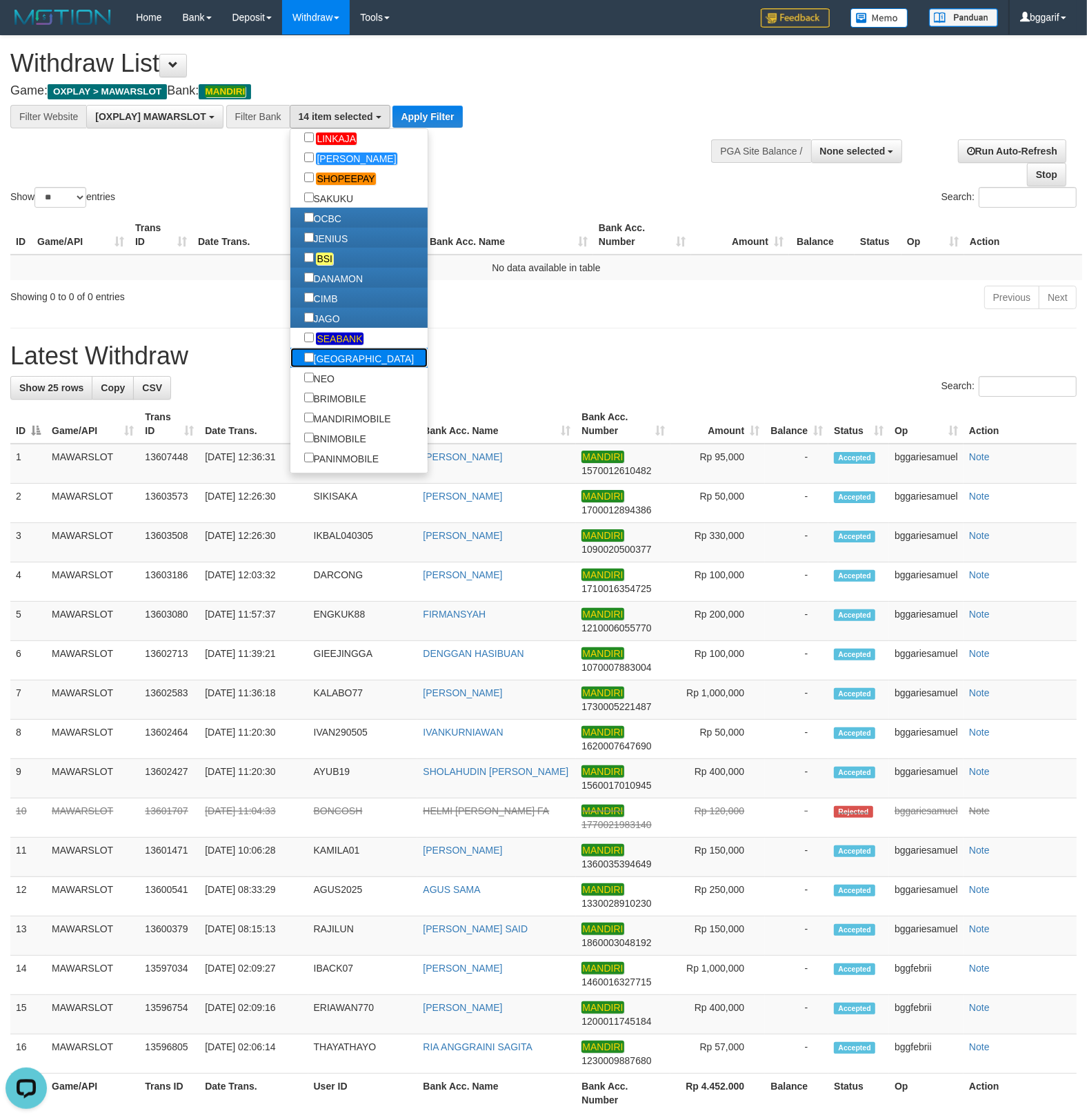
click label "PAPUA"
click em "SEABANK"
click label "PAPUA"
click link "NEO"
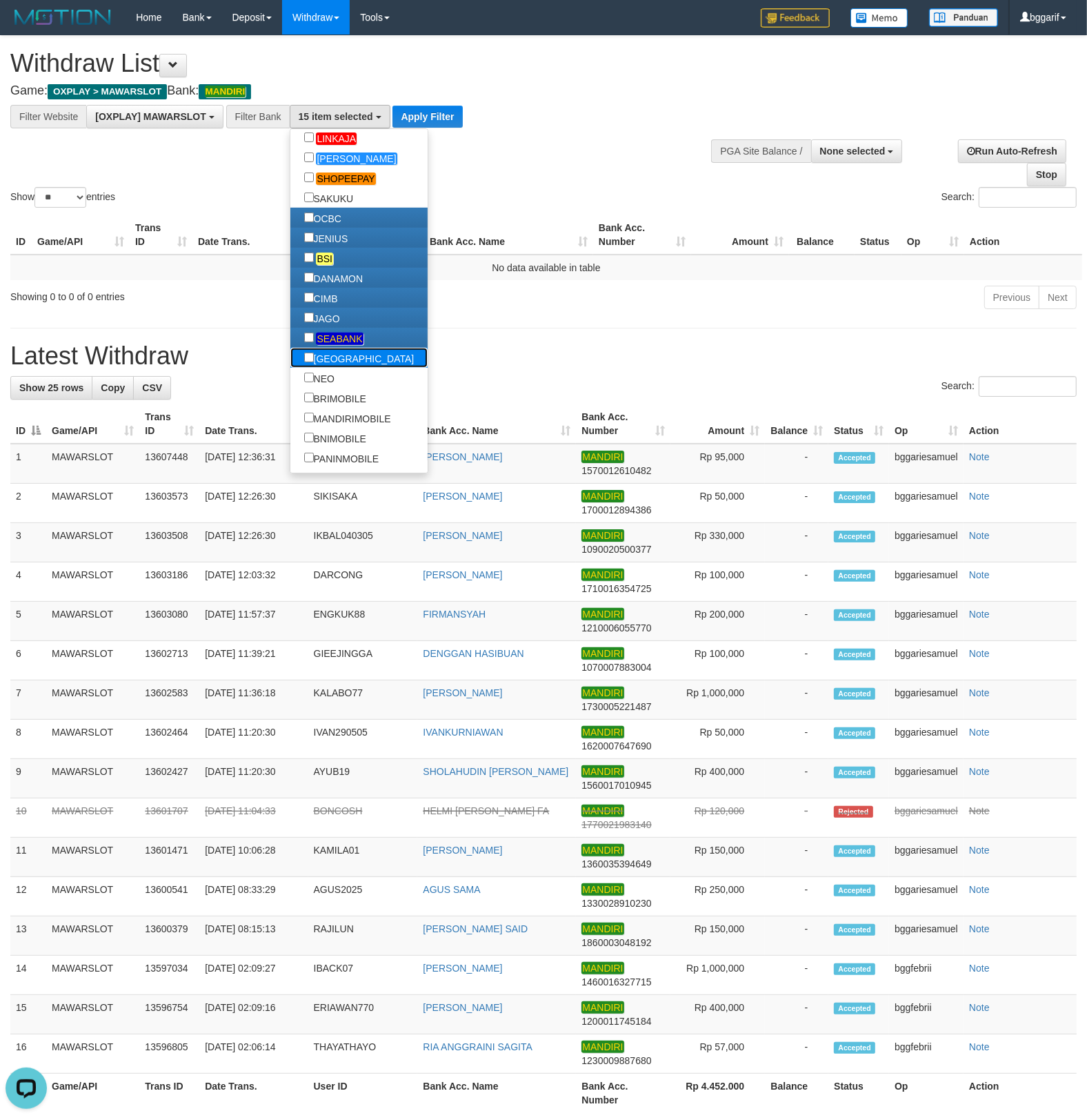
click label "PAPUA"
drag, startPoint x: 279, startPoint y: 378, endPoint x: 277, endPoint y: 385, distance: 7.3
click label "NEO"
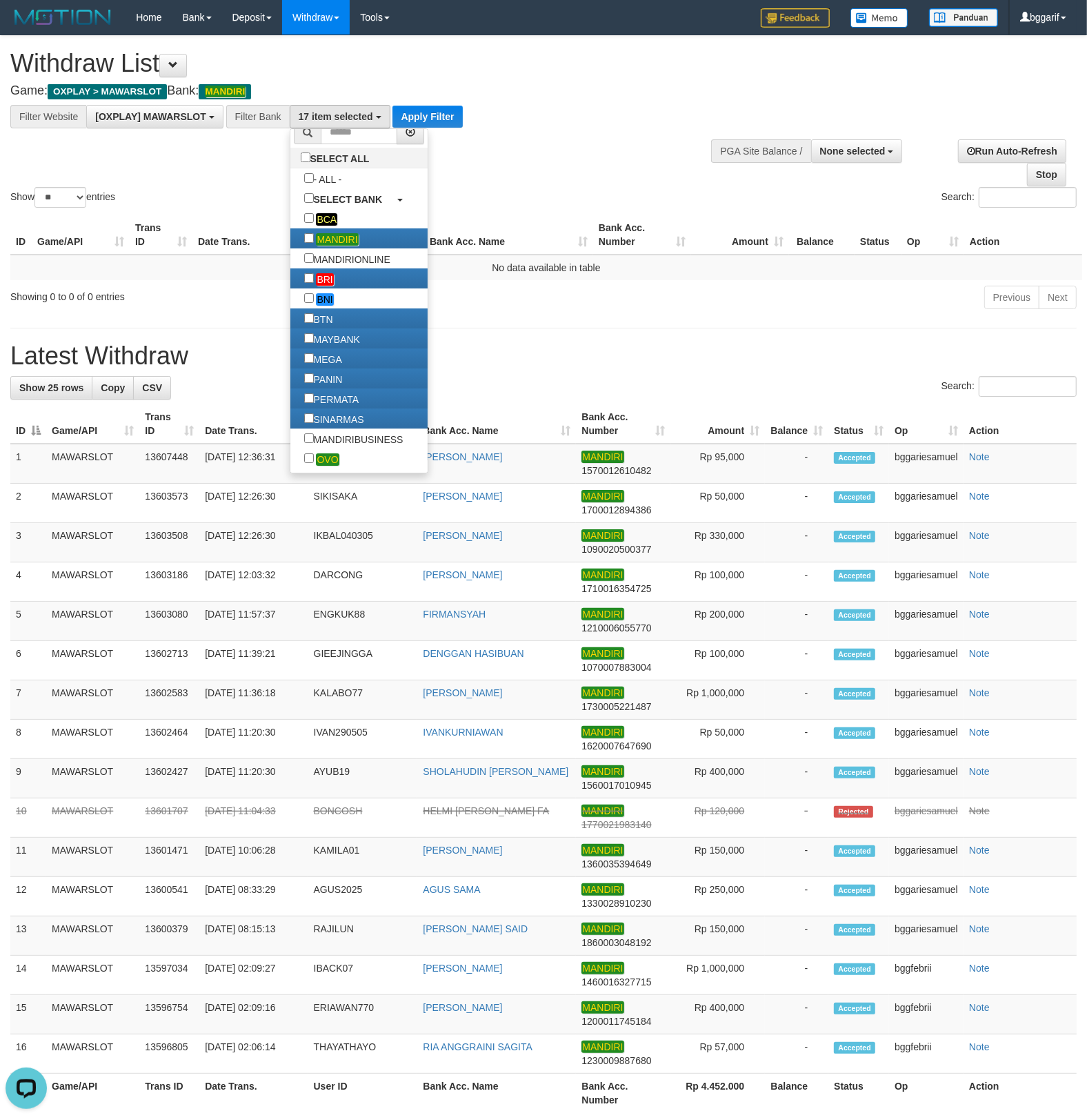
scroll to position [0, 0]
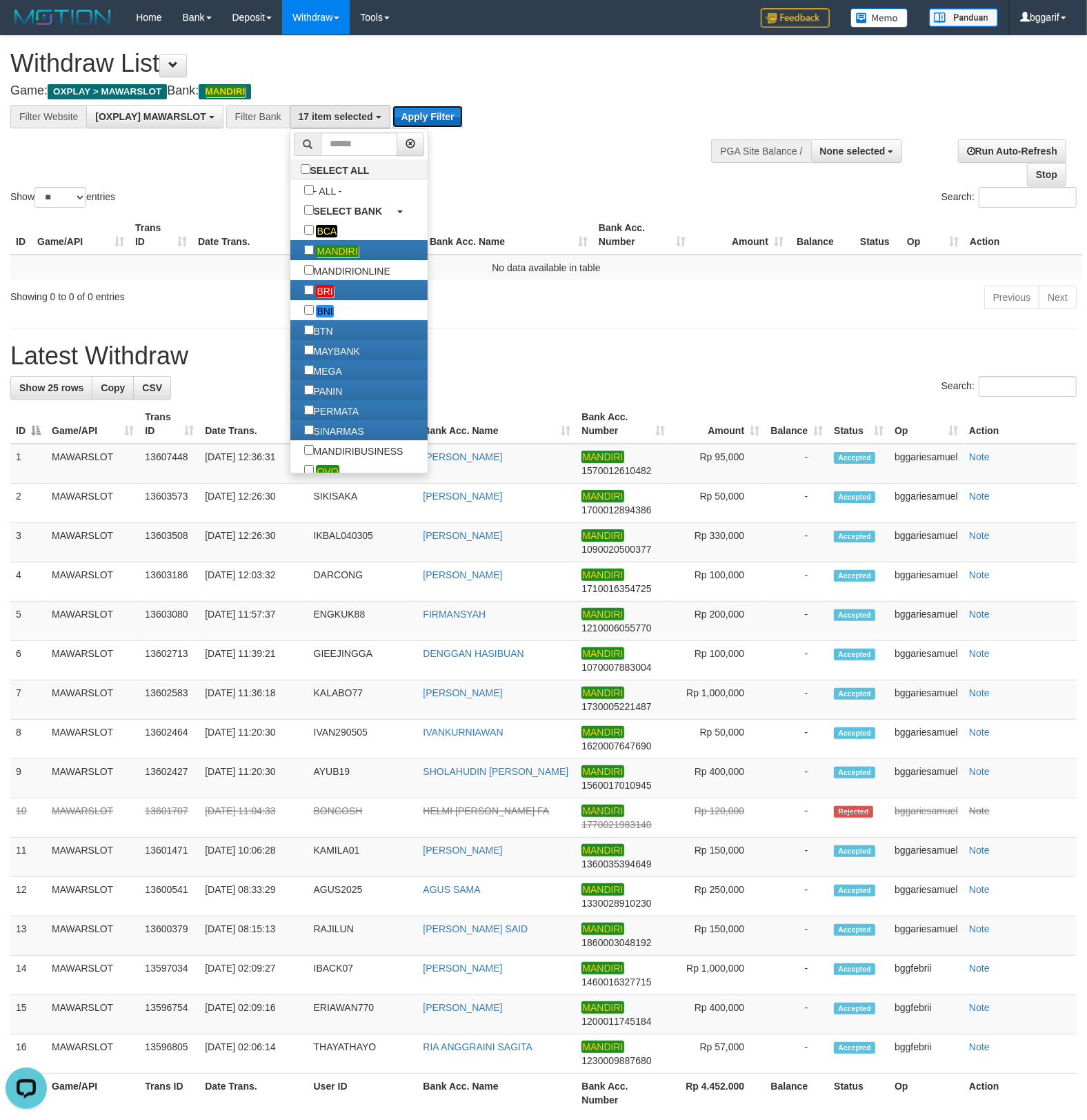
click button "Apply Filter"
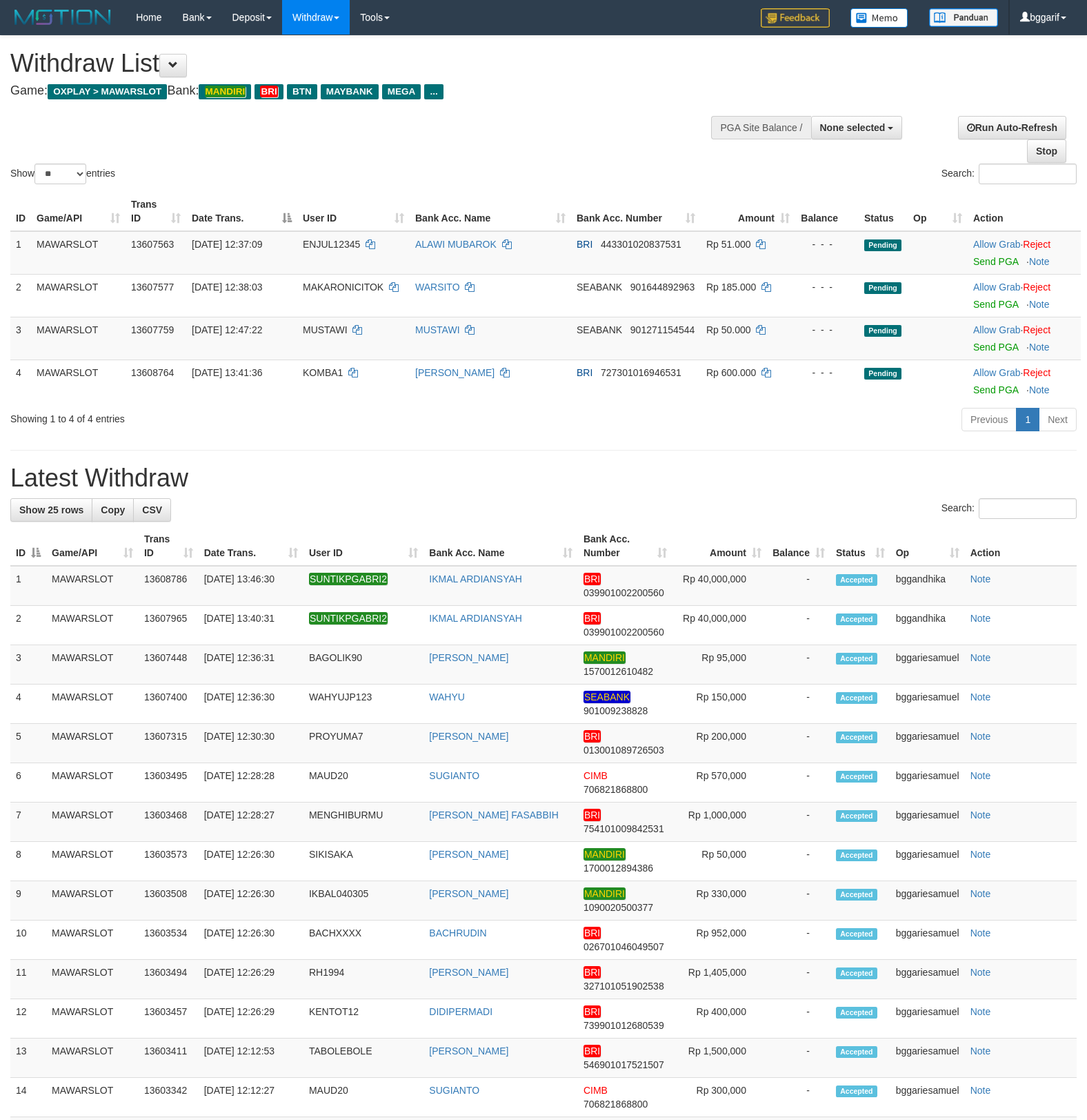
select select
select select "**"
click at [382, 456] on div "**********" at bounding box center [543, 838] width 1087 height 1606
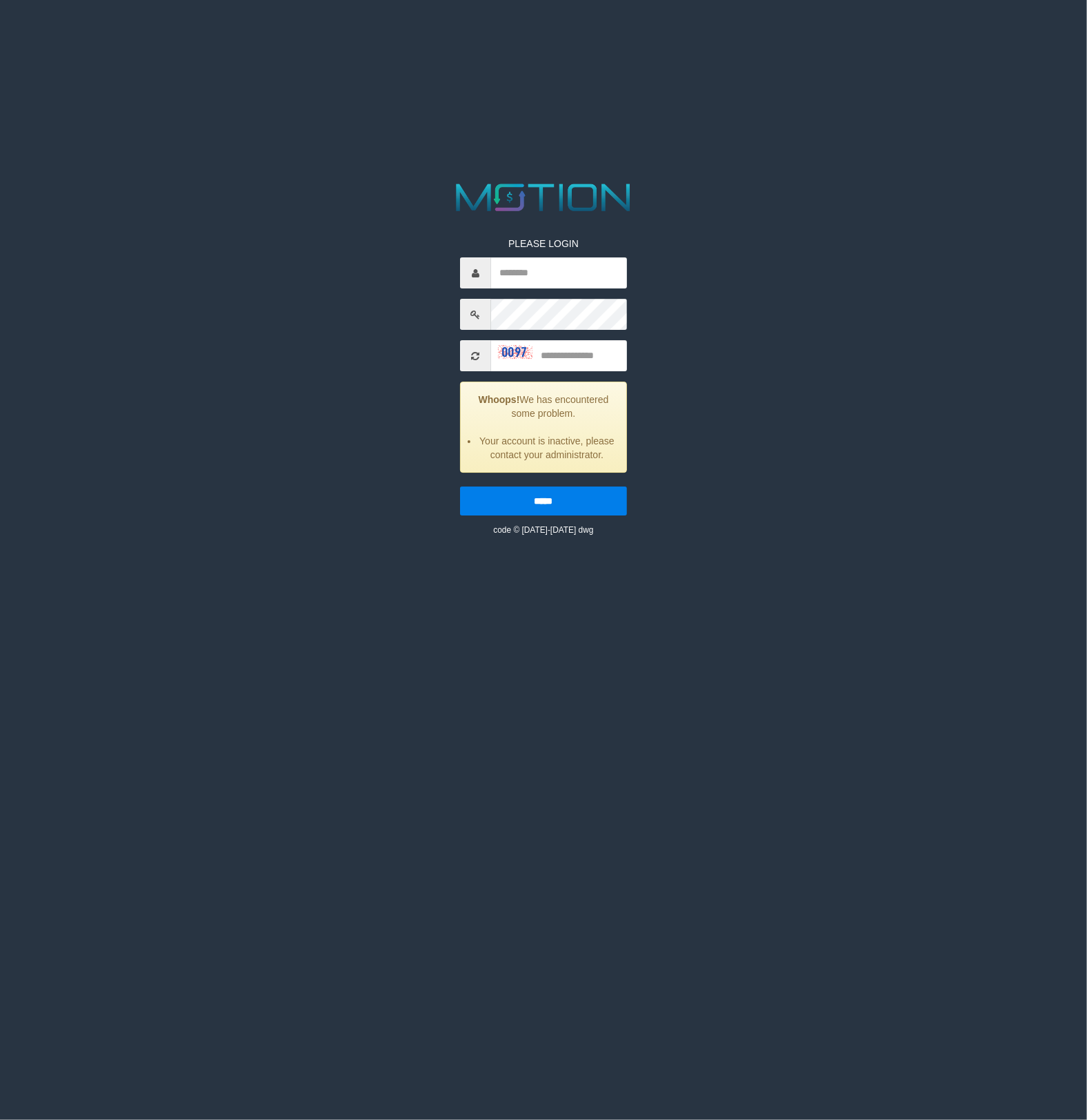
drag, startPoint x: 867, startPoint y: 256, endPoint x: 84, endPoint y: 417, distance: 799.4
click at [838, 35] on html "PLEASE LOGIN Whoops! We has encountered some problem. Your account is inactive,…" at bounding box center [543, 17] width 1087 height 35
click at [483, 35] on html "PLEASE LOGIN Whoops! We has encountered some problem. Your account is inactive,…" at bounding box center [543, 17] width 1087 height 35
click at [382, 411] on div "PLEASE LOGIN Whoops! We has encountered some problem. Your account is inactive,…" at bounding box center [543, 357] width 564 height 357
